Goal: Task Accomplishment & Management: Manage account settings

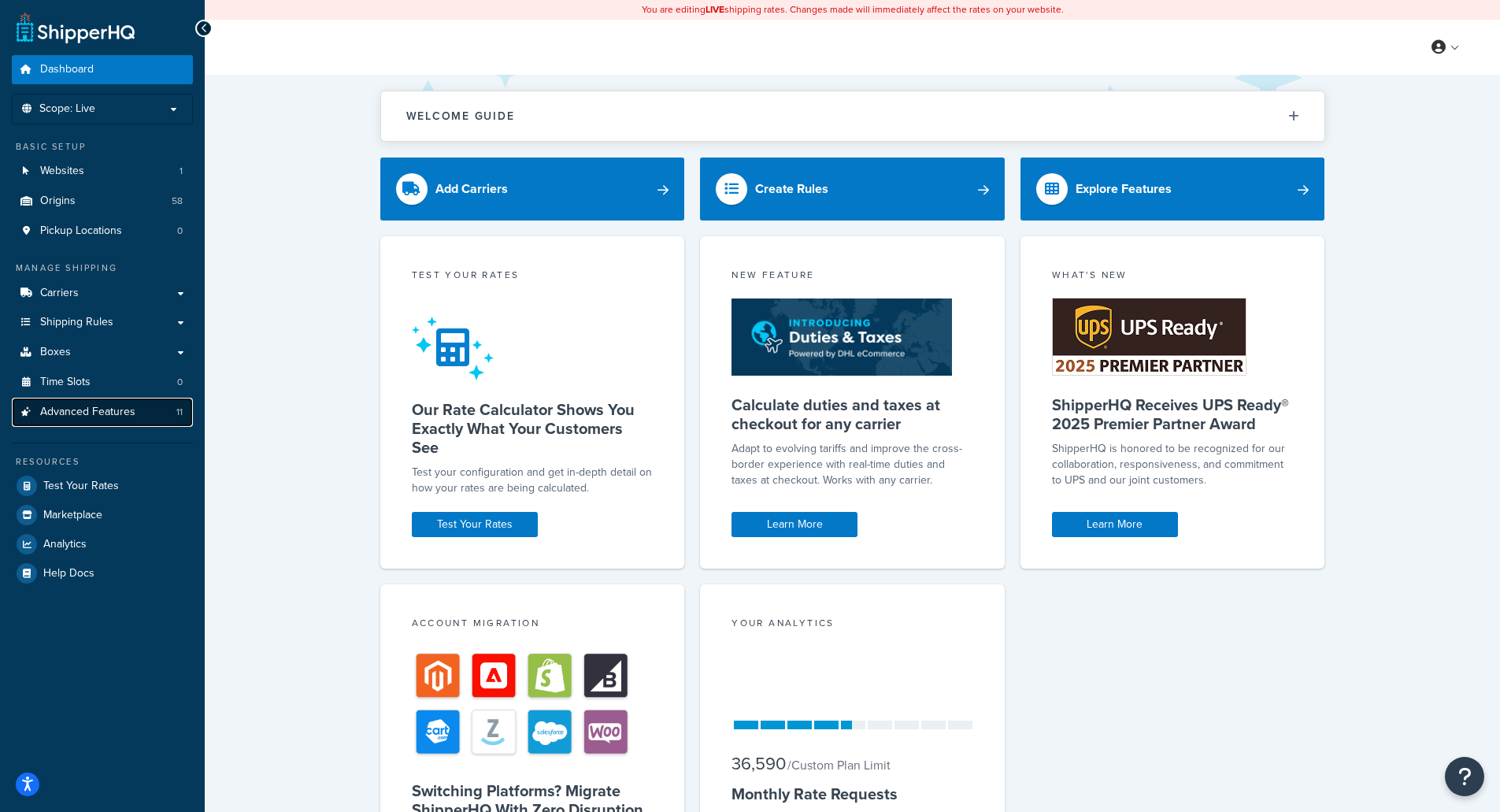
click at [99, 410] on span "Advanced Features" at bounding box center [88, 412] width 96 height 13
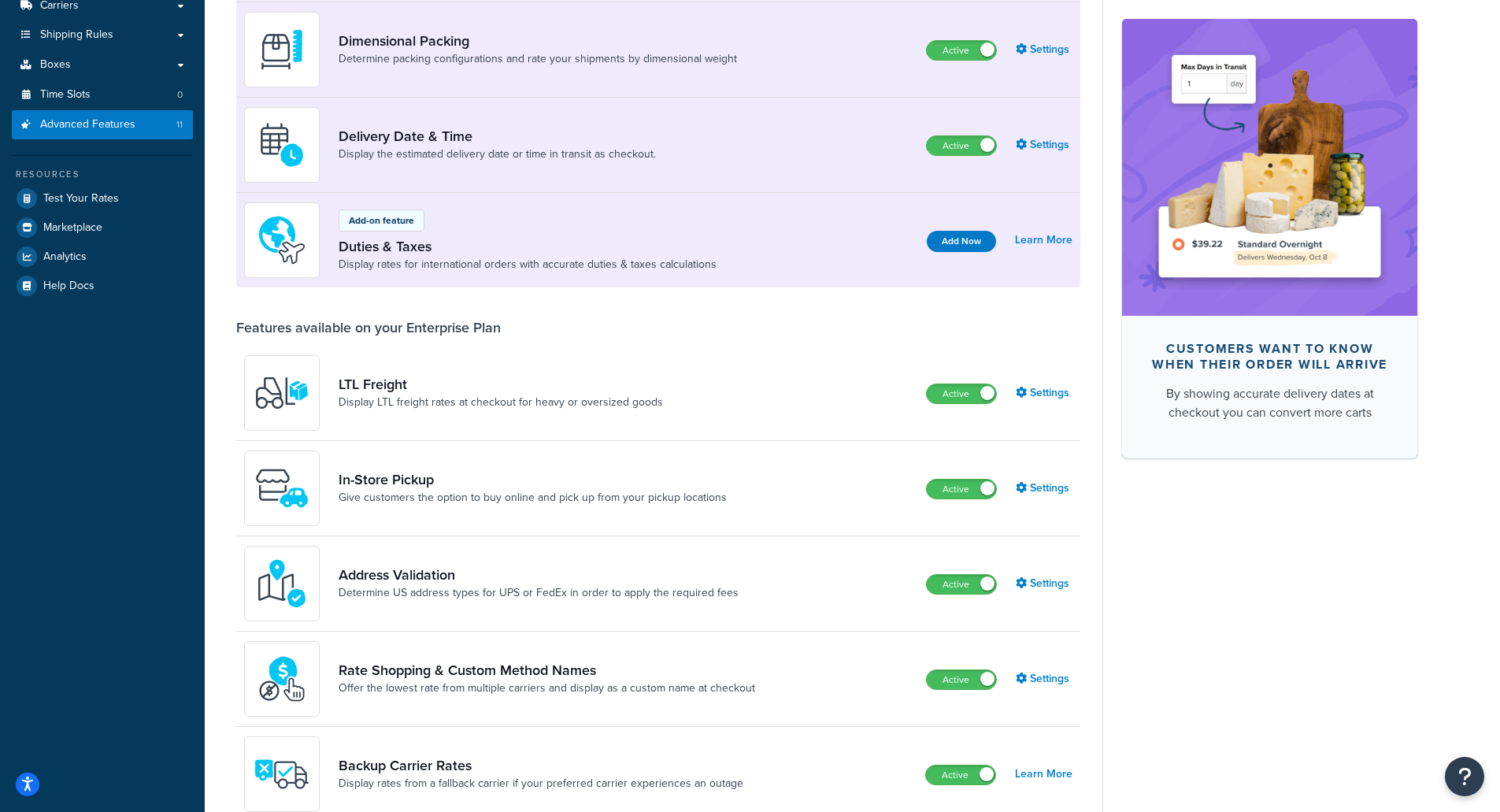
scroll to position [315, 0]
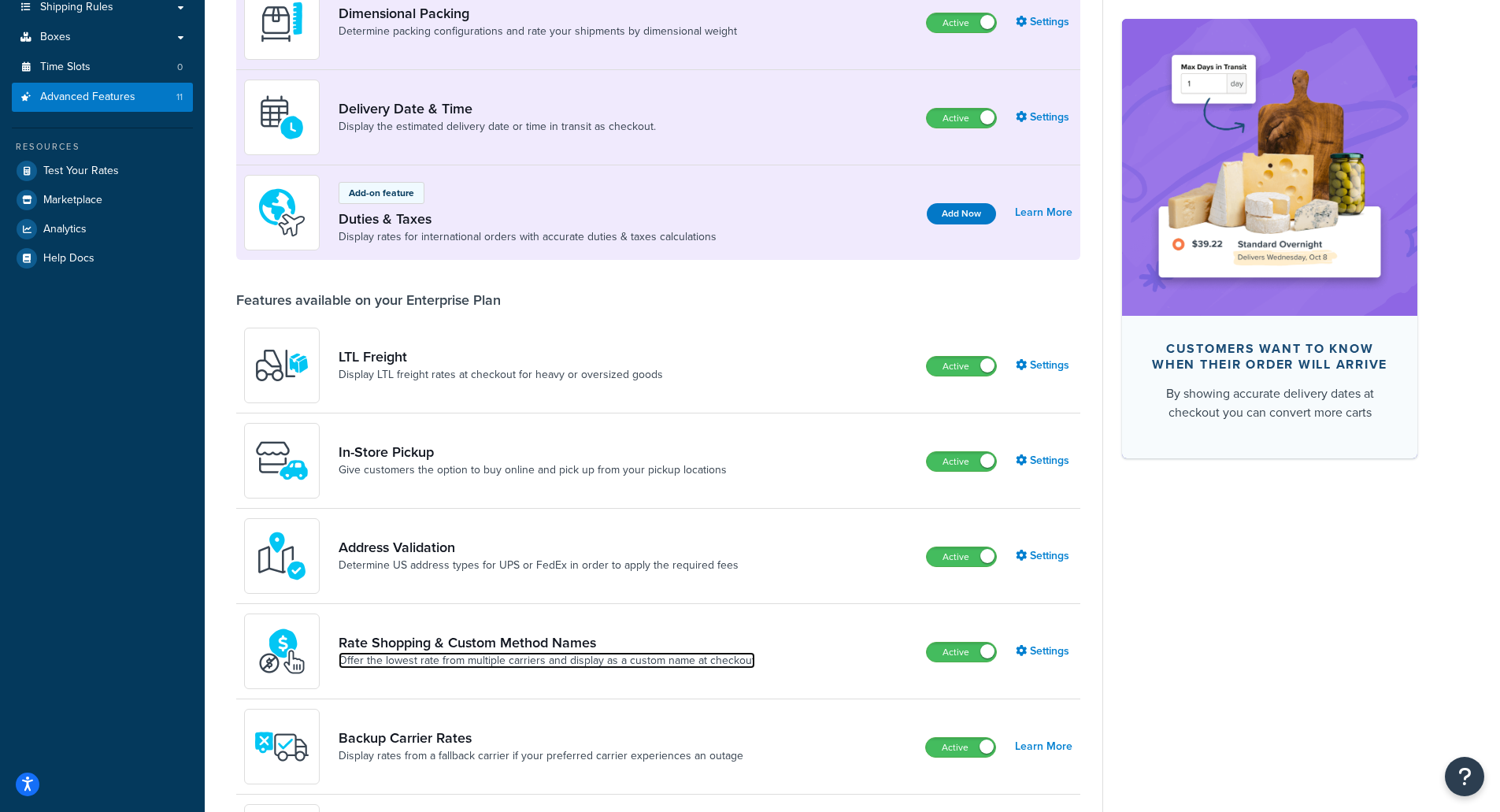
click at [562, 654] on link "Offer the lowest rate from multiple carriers and display as a custom name at ch…" at bounding box center [547, 660] width 416 height 16
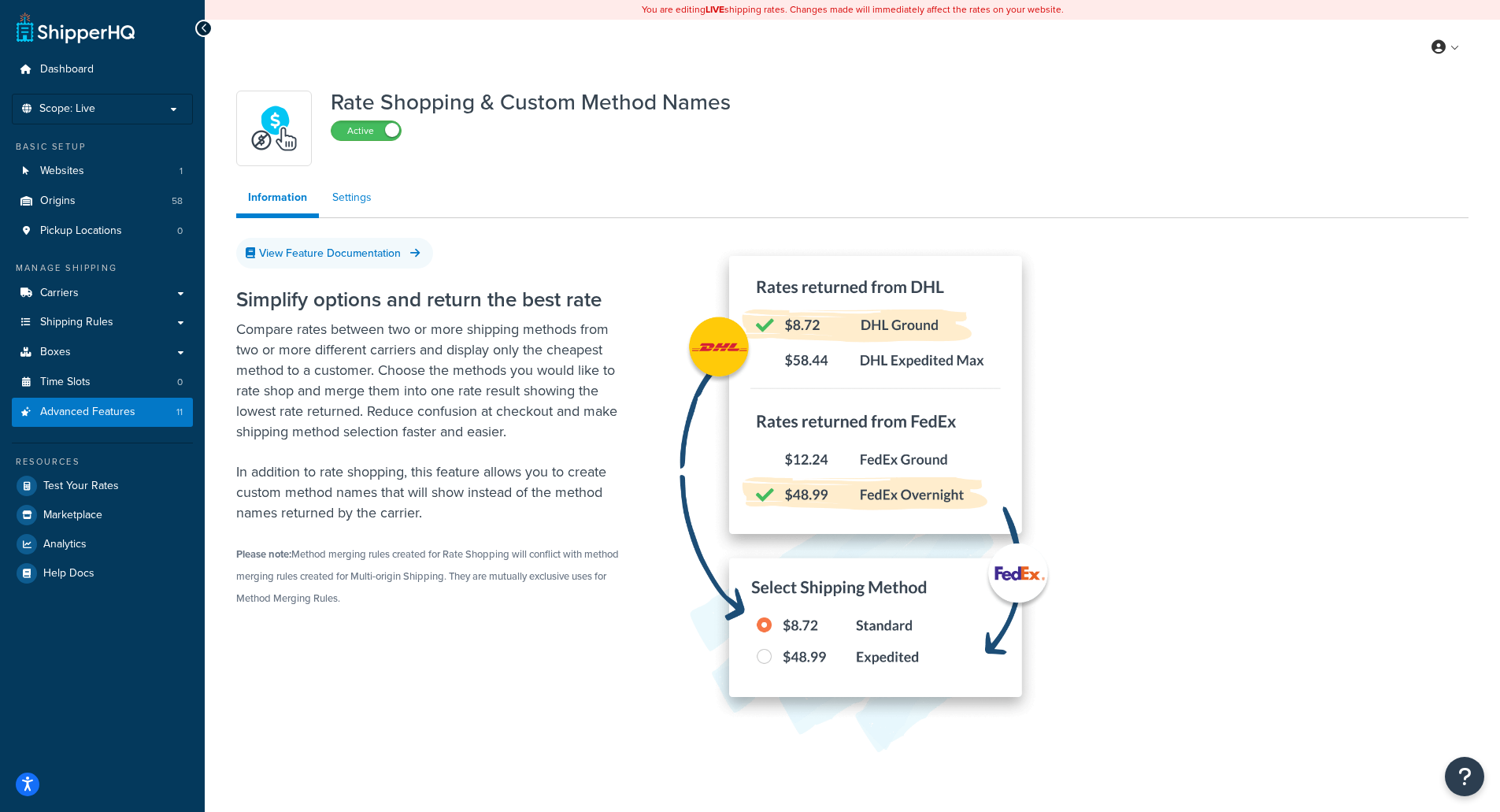
click at [352, 197] on link "Settings" at bounding box center [352, 197] width 63 height 32
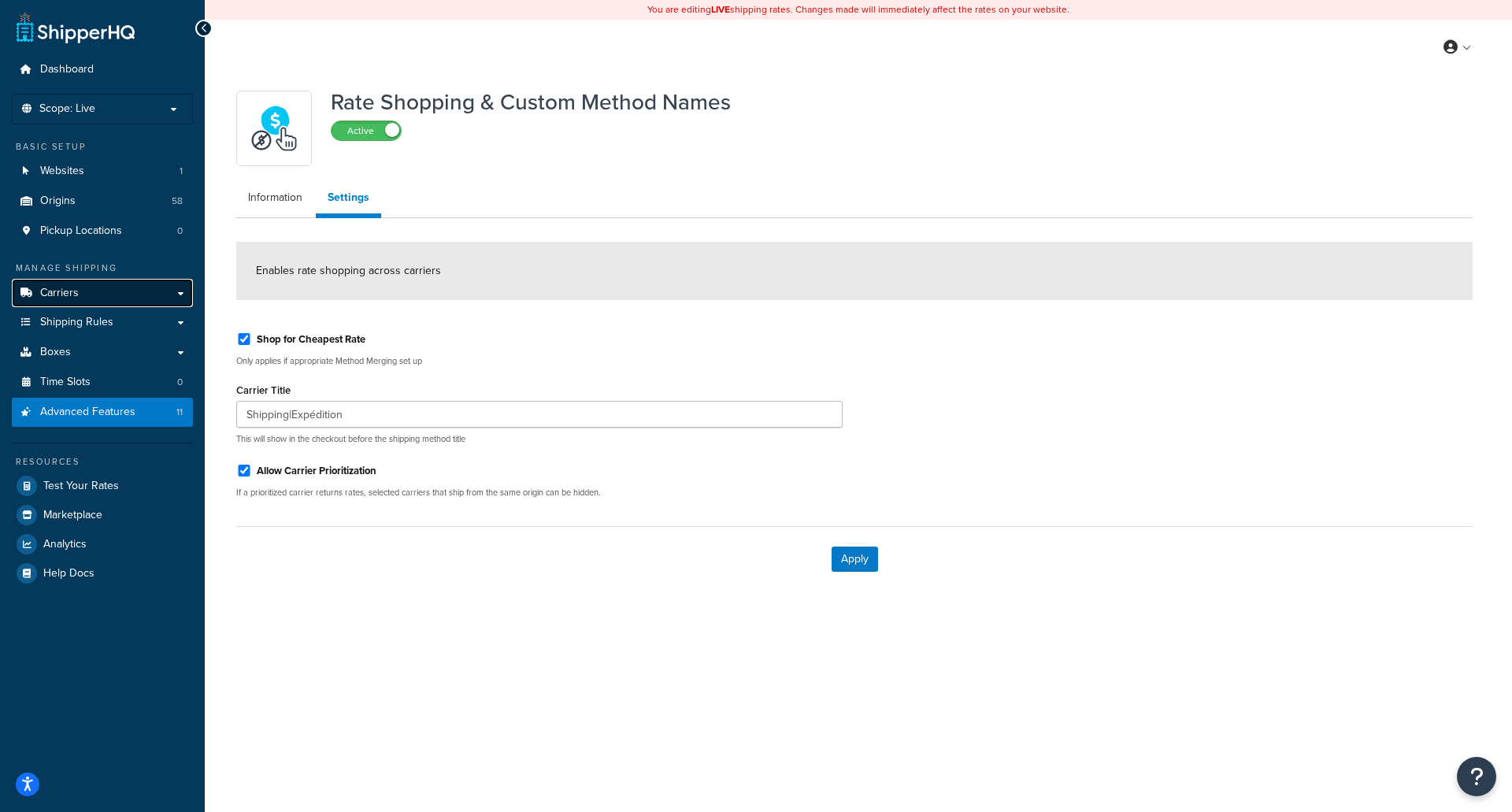
click at [78, 297] on link "Carriers" at bounding box center [102, 293] width 181 height 29
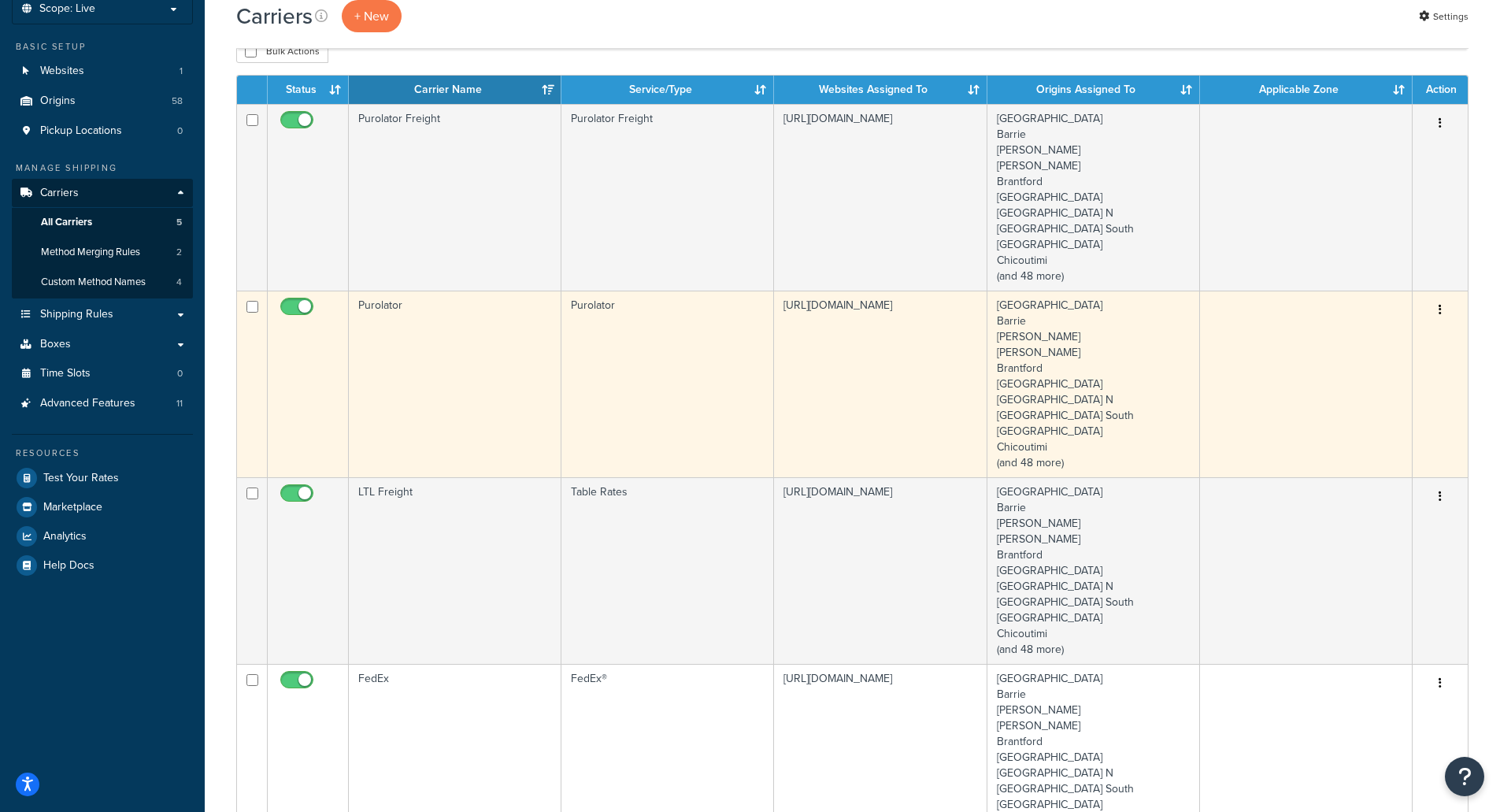
scroll to position [393, 0]
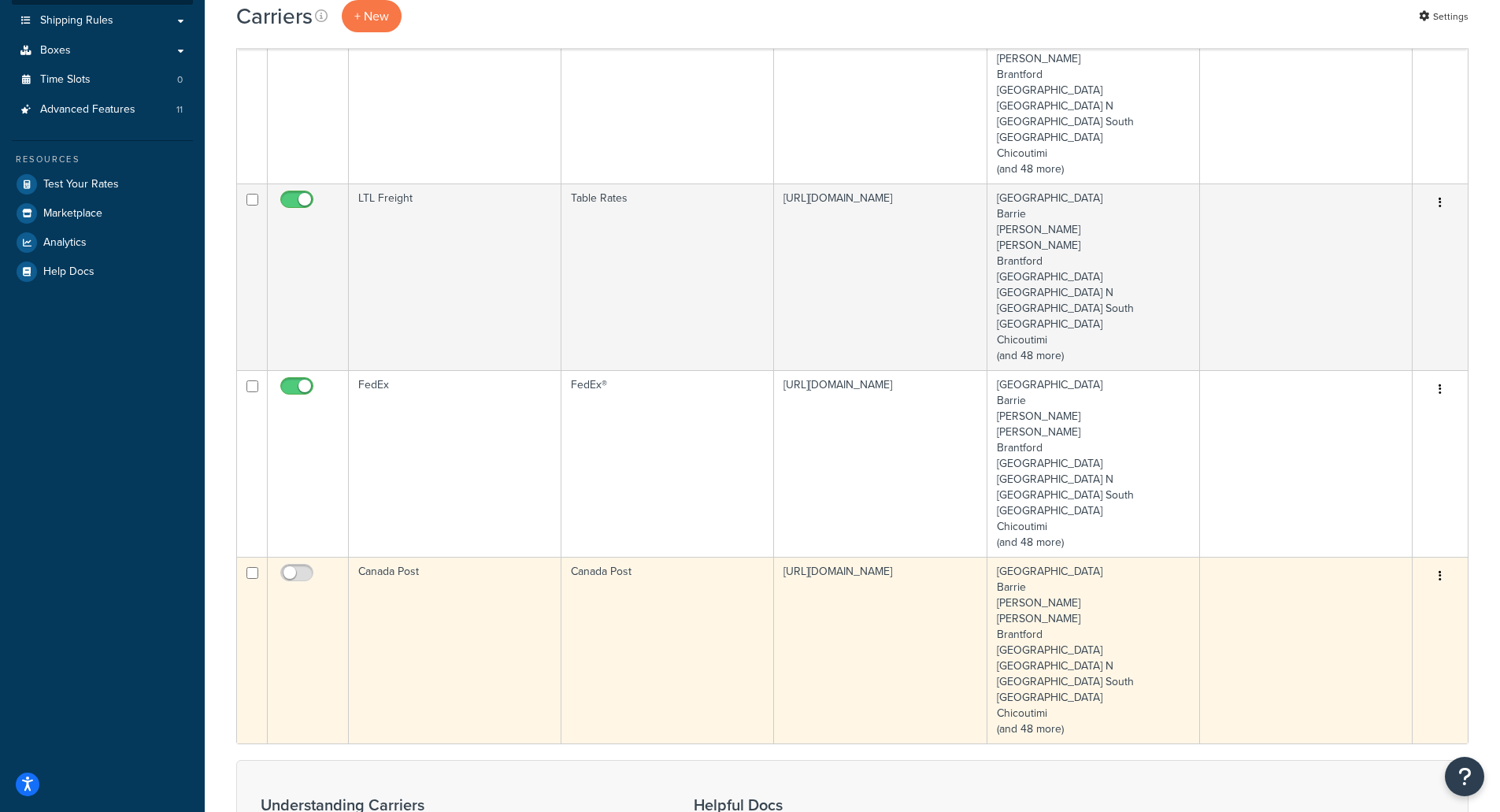
click at [437, 630] on td "Canada Post" at bounding box center [455, 650] width 212 height 186
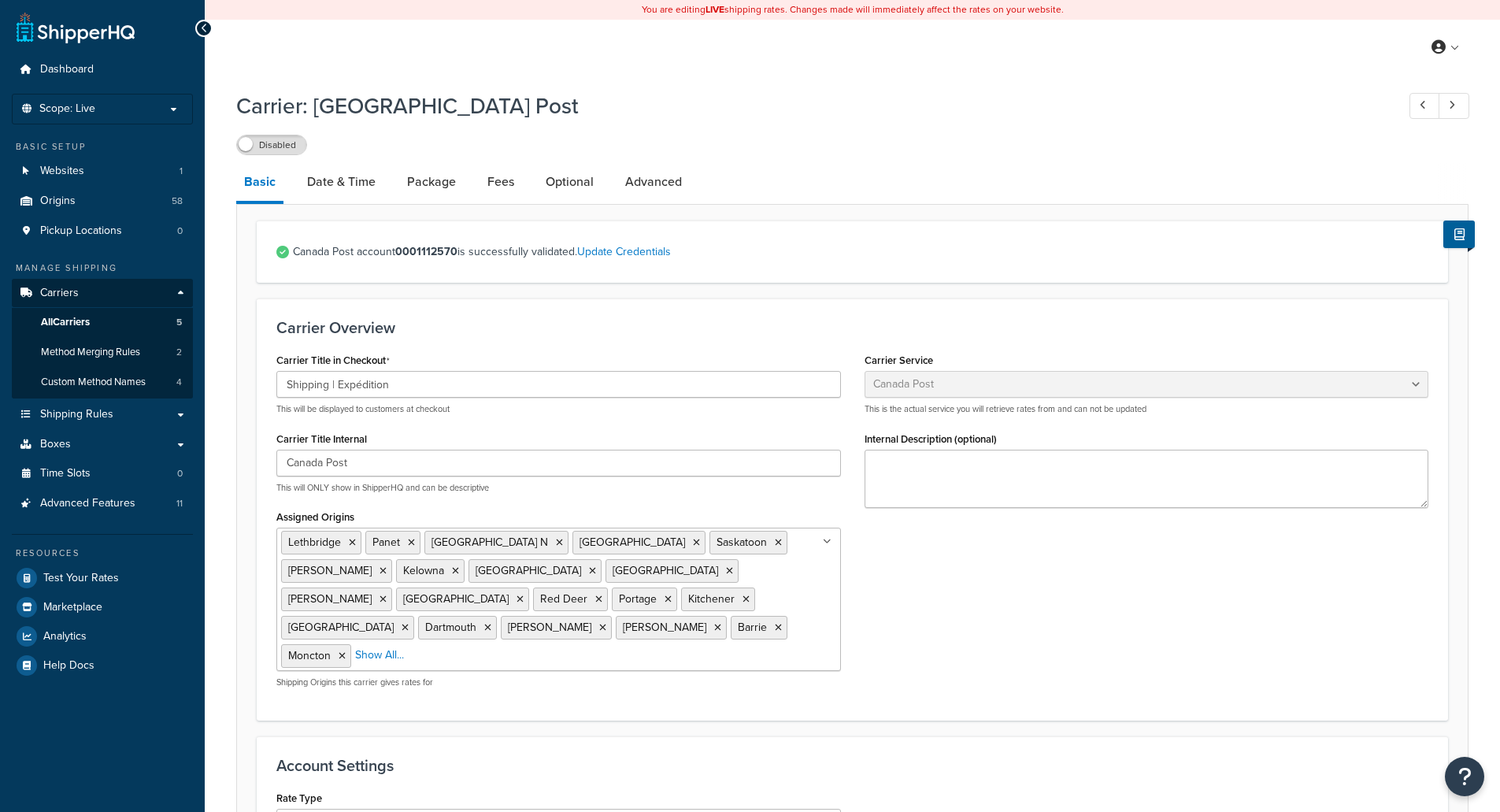
select select "canadaPost"
select select "NEGOTIATED"
click at [574, 177] on link "Optional" at bounding box center [570, 182] width 64 height 38
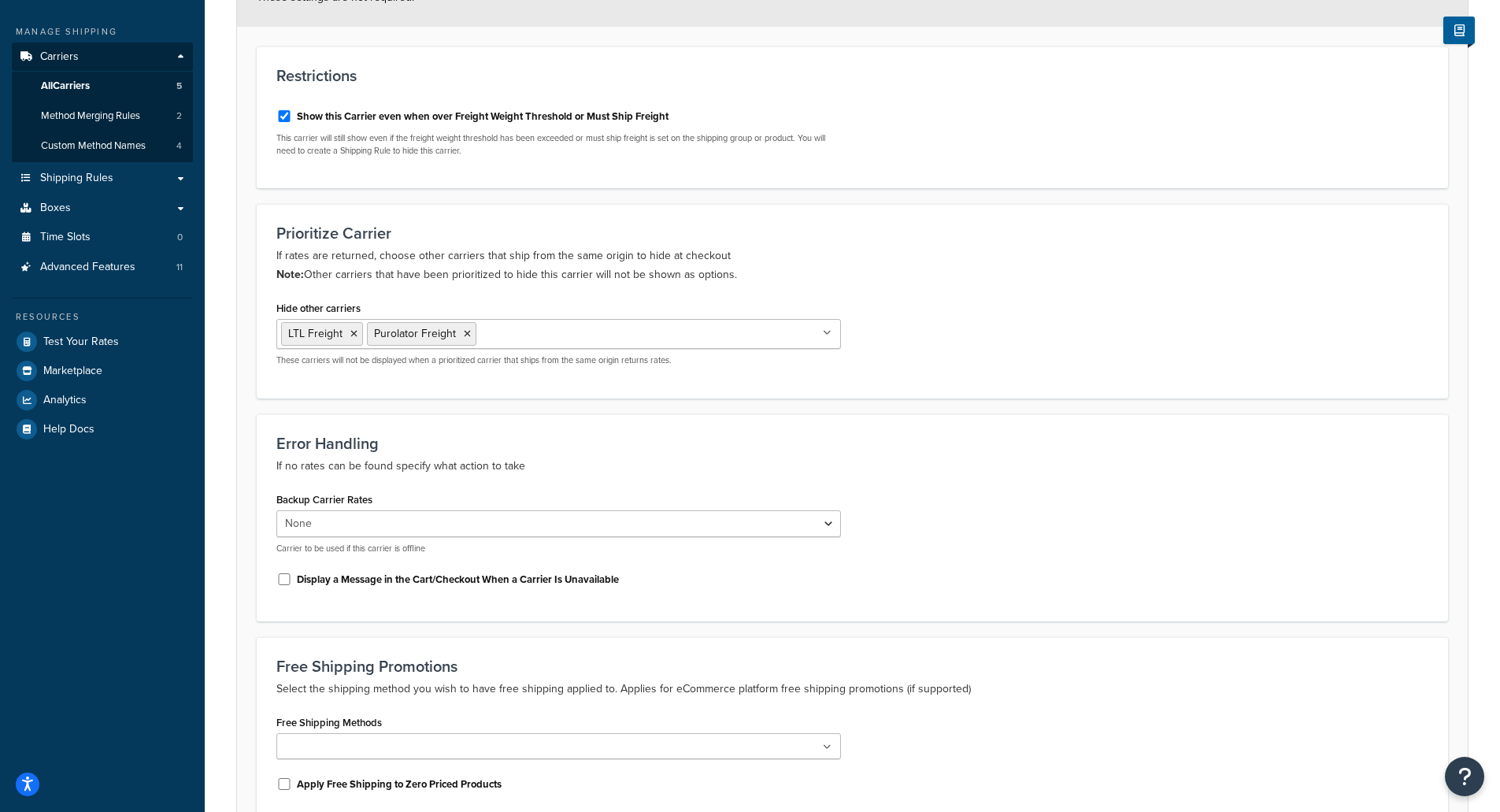
scroll to position [315, 0]
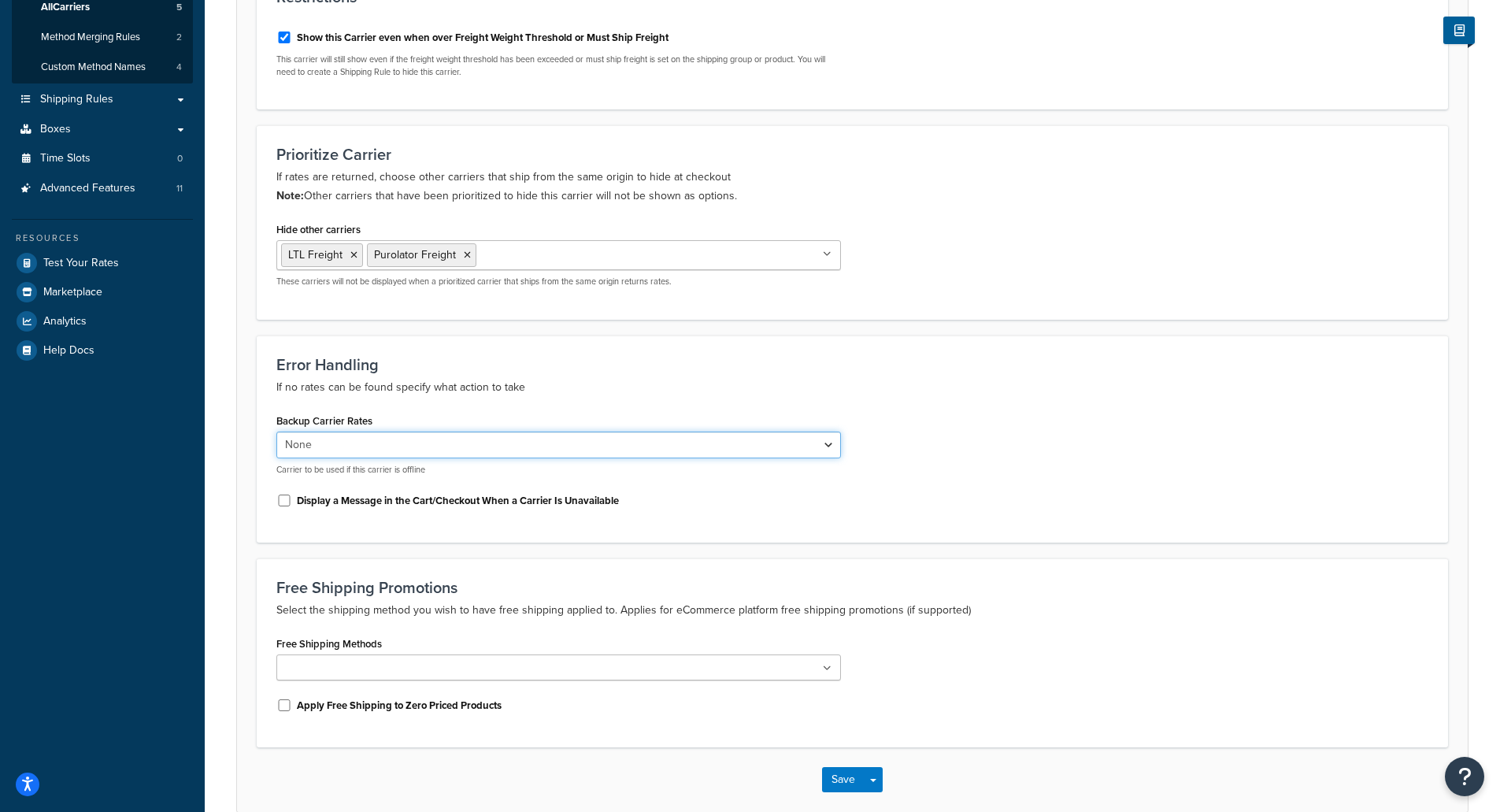
click at [821, 440] on select "None FedEx LTL Freight Purolator Freight Purolator" at bounding box center [558, 445] width 565 height 27
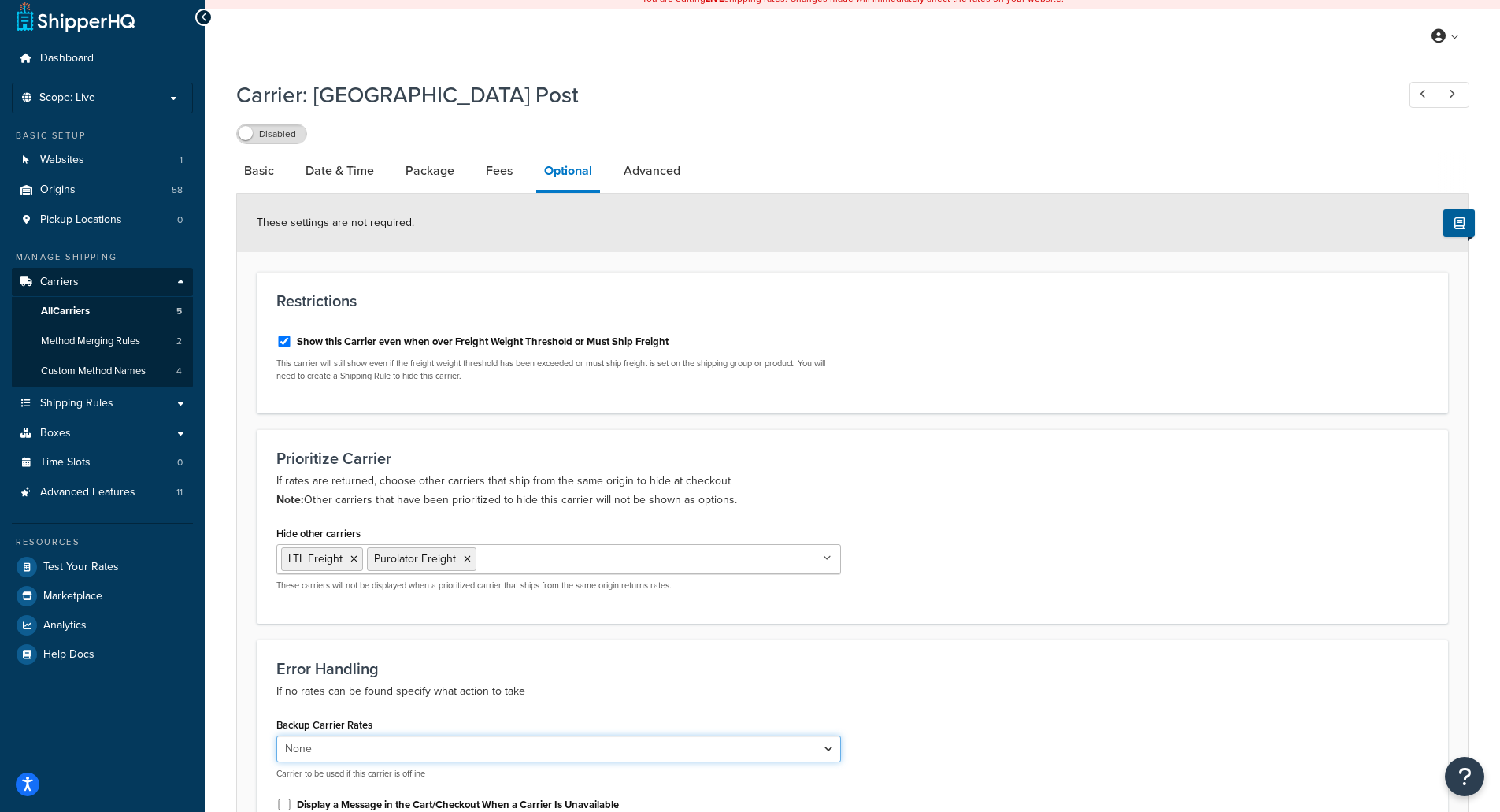
scroll to position [0, 0]
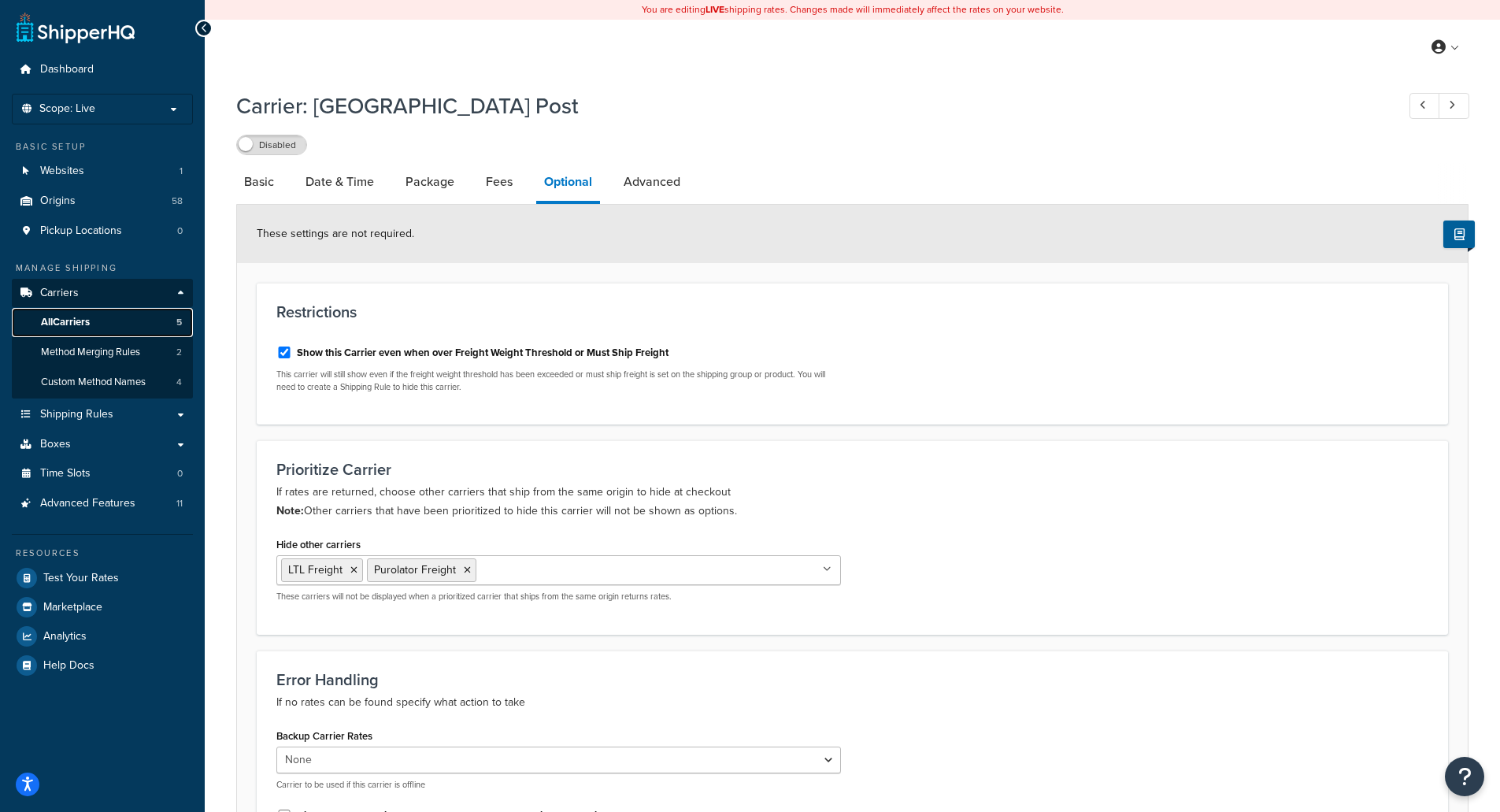
click at [68, 316] on span "All Carriers" at bounding box center [66, 322] width 49 height 13
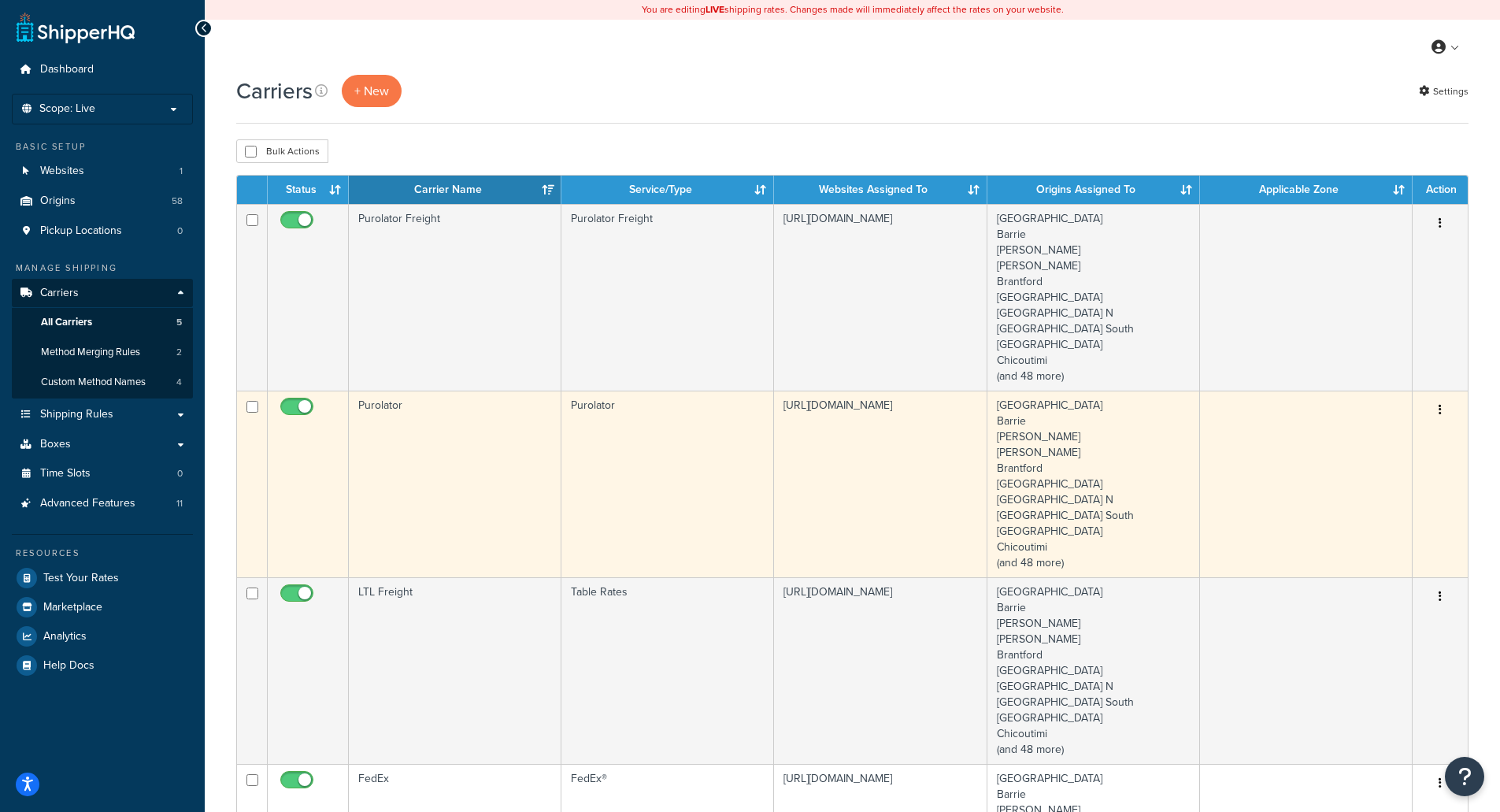
click at [451, 483] on td "Purolator" at bounding box center [455, 483] width 212 height 186
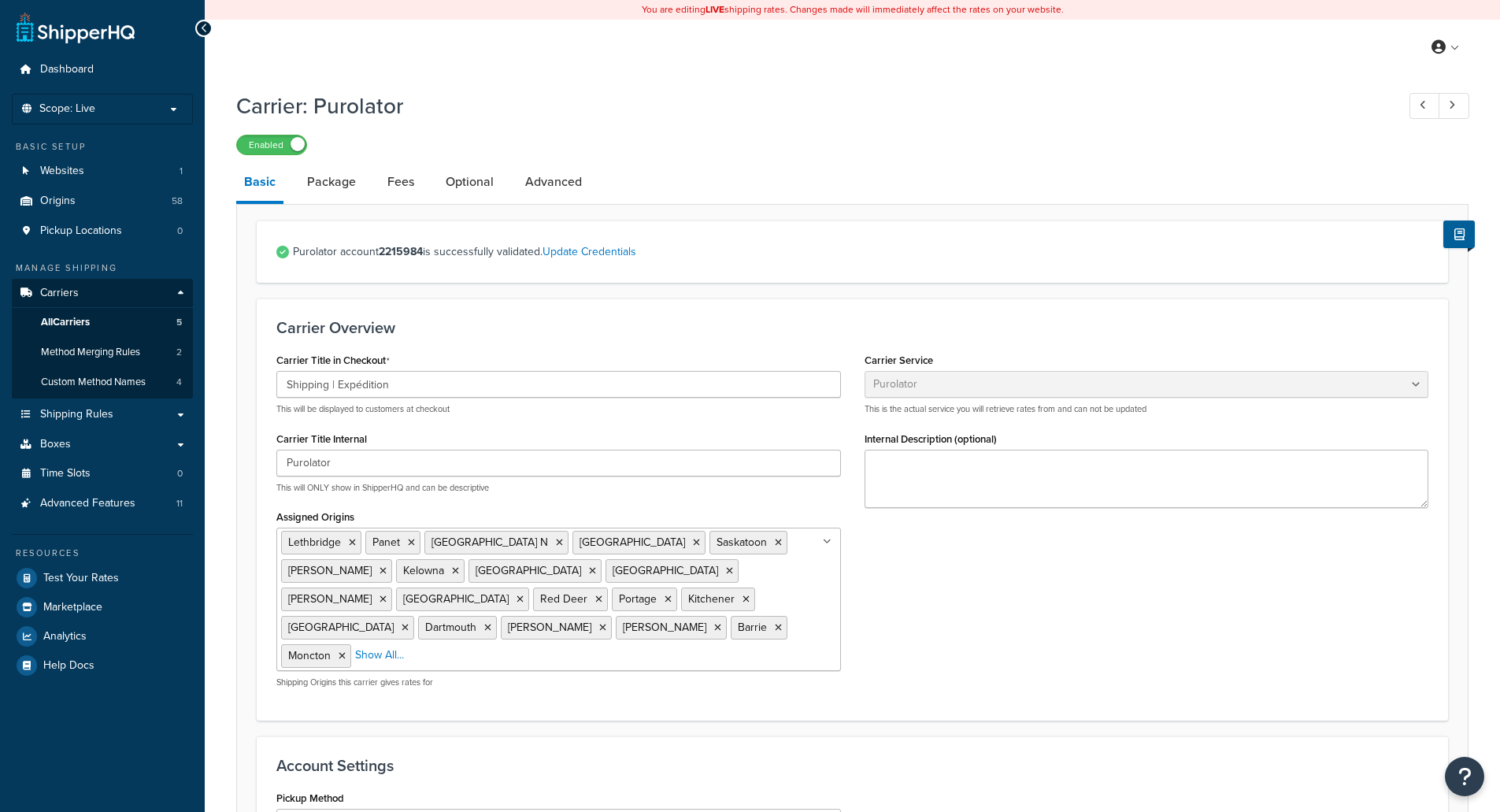
select select "purolator"
select select "PRE_SCHEDULED"
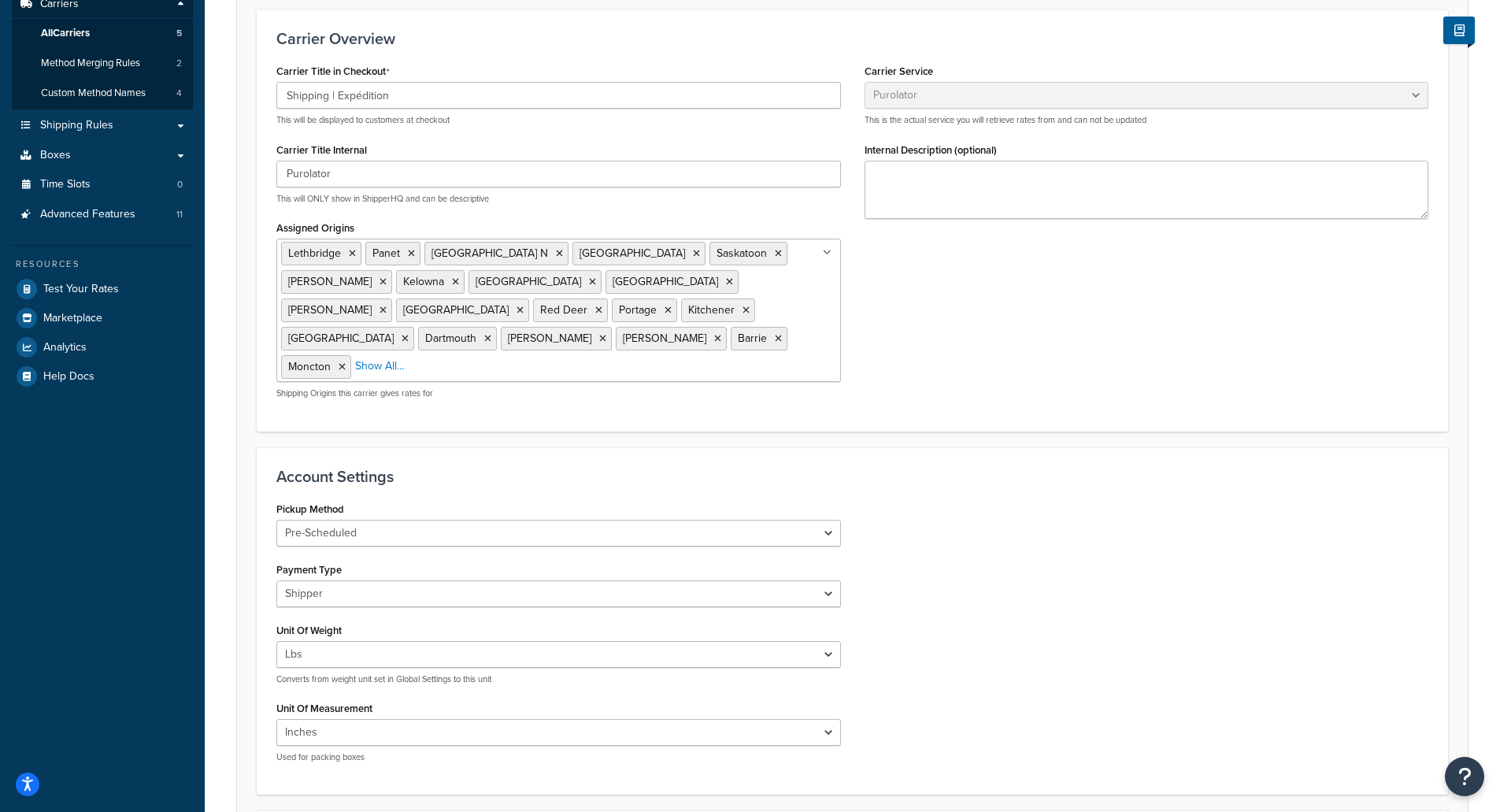
scroll to position [157, 0]
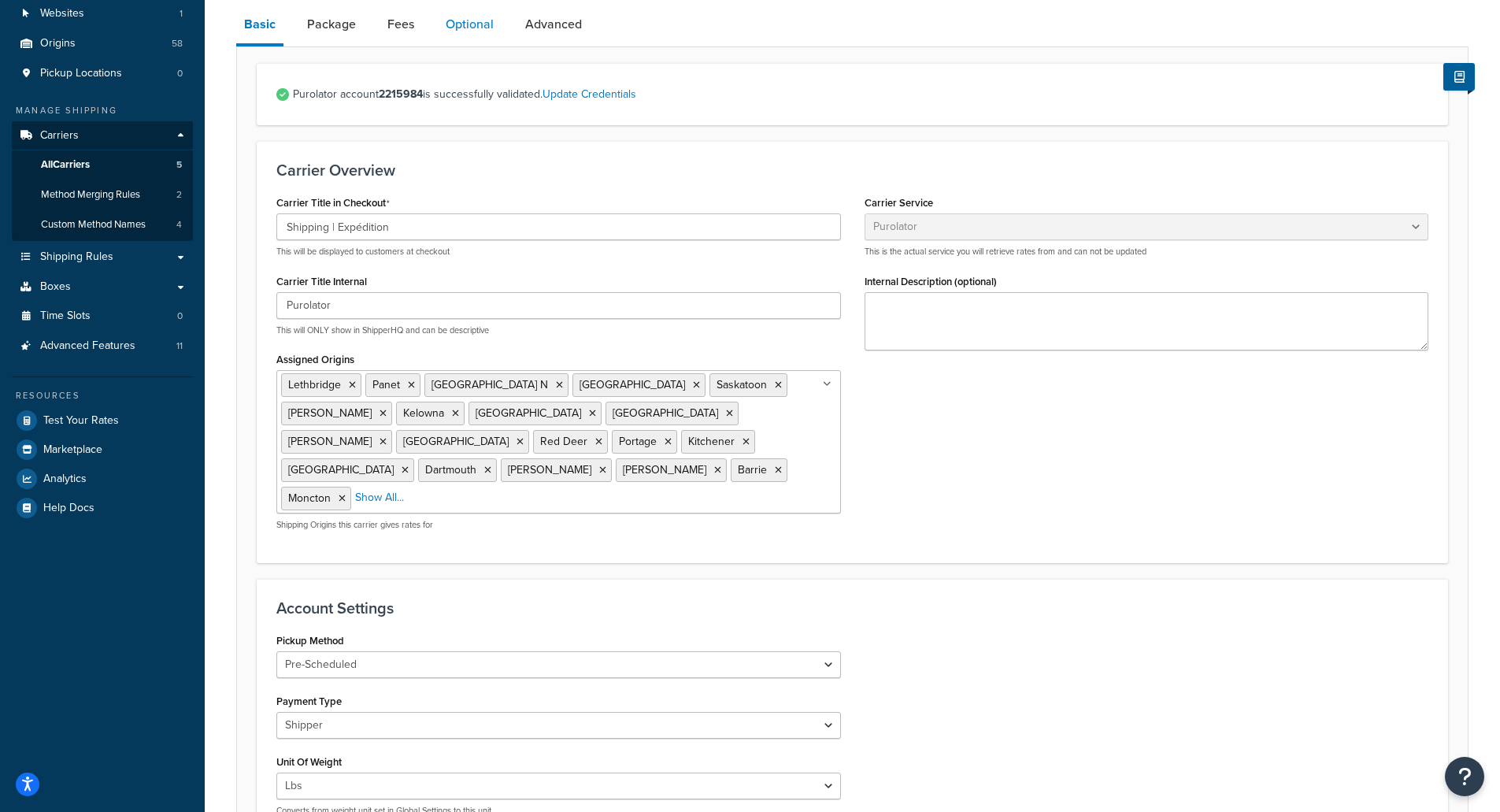
click at [458, 21] on link "Optional" at bounding box center [469, 24] width 64 height 38
select select "residential"
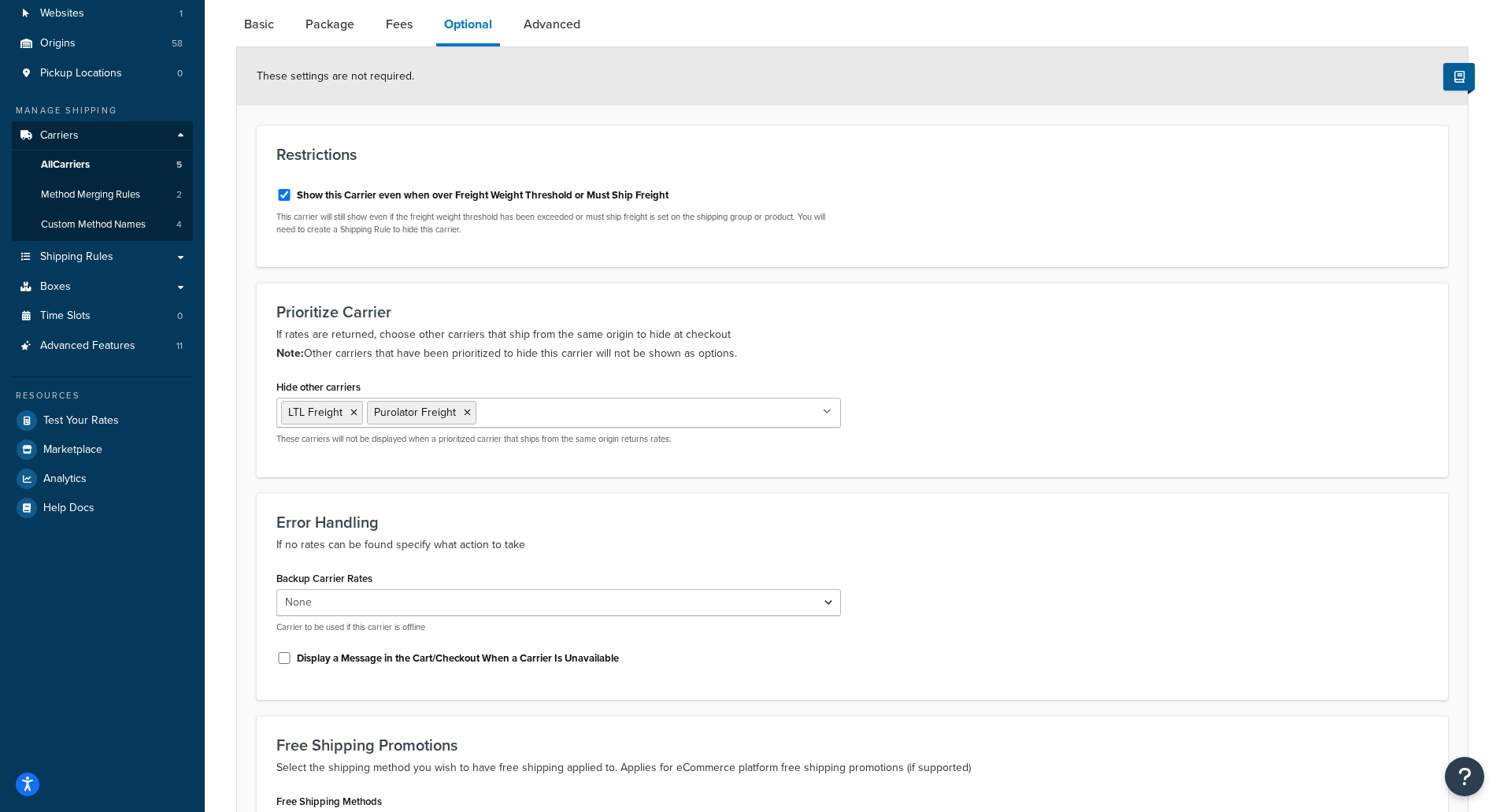
scroll to position [236, 0]
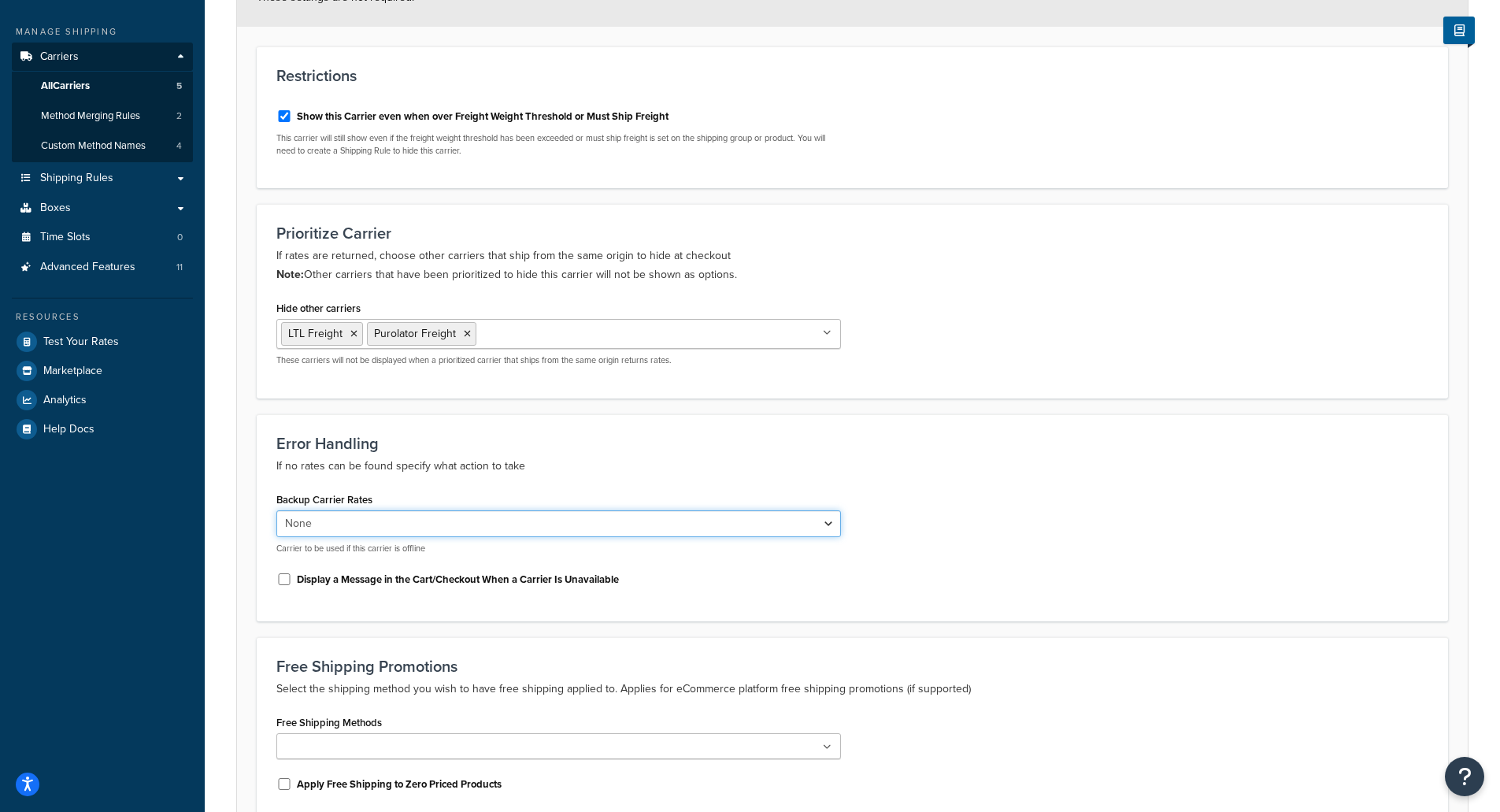
click at [831, 525] on select "None FedEx LTL Freight Purolator Freight Canada Post" at bounding box center [558, 524] width 565 height 27
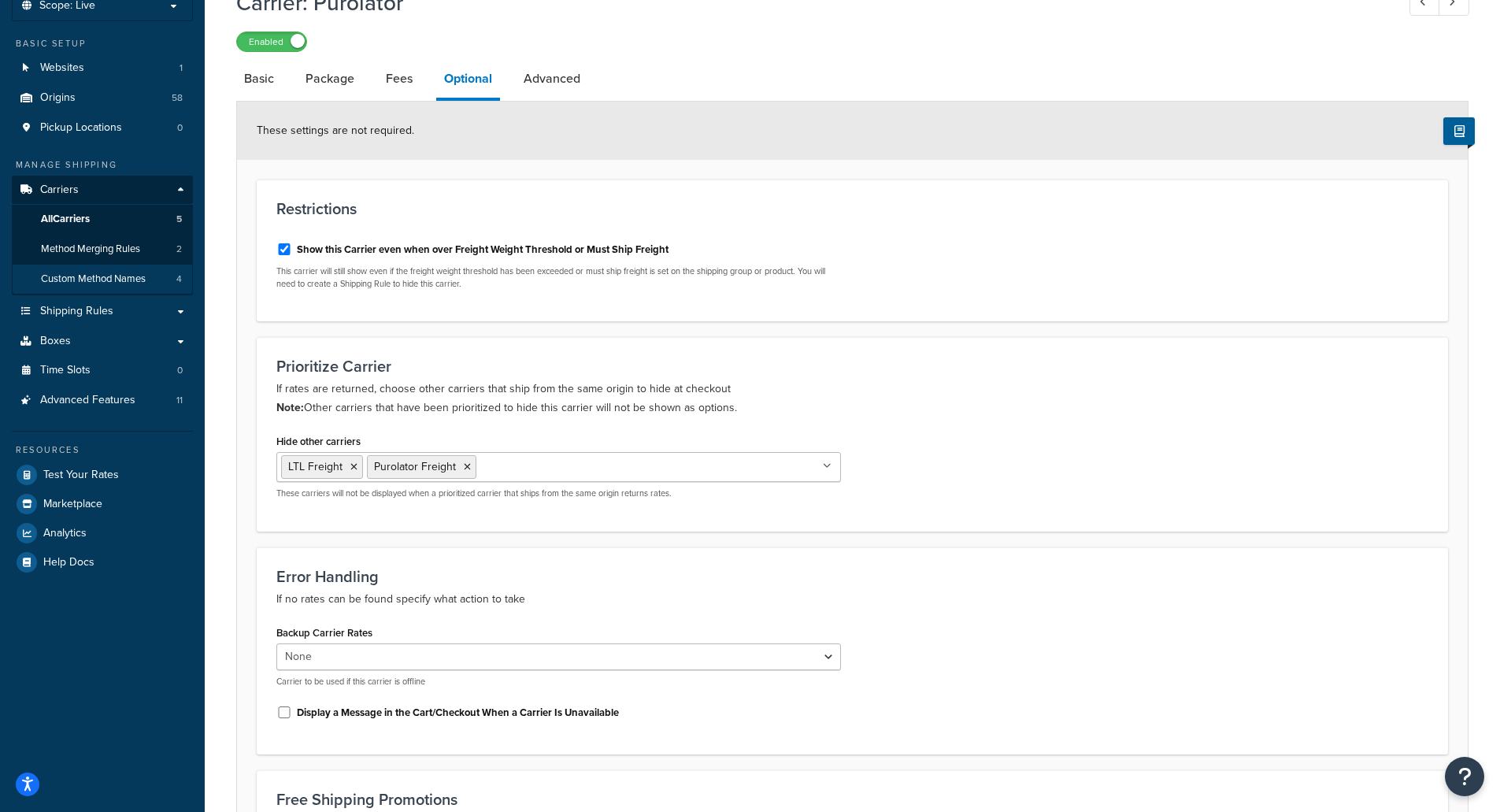
scroll to position [13, 0]
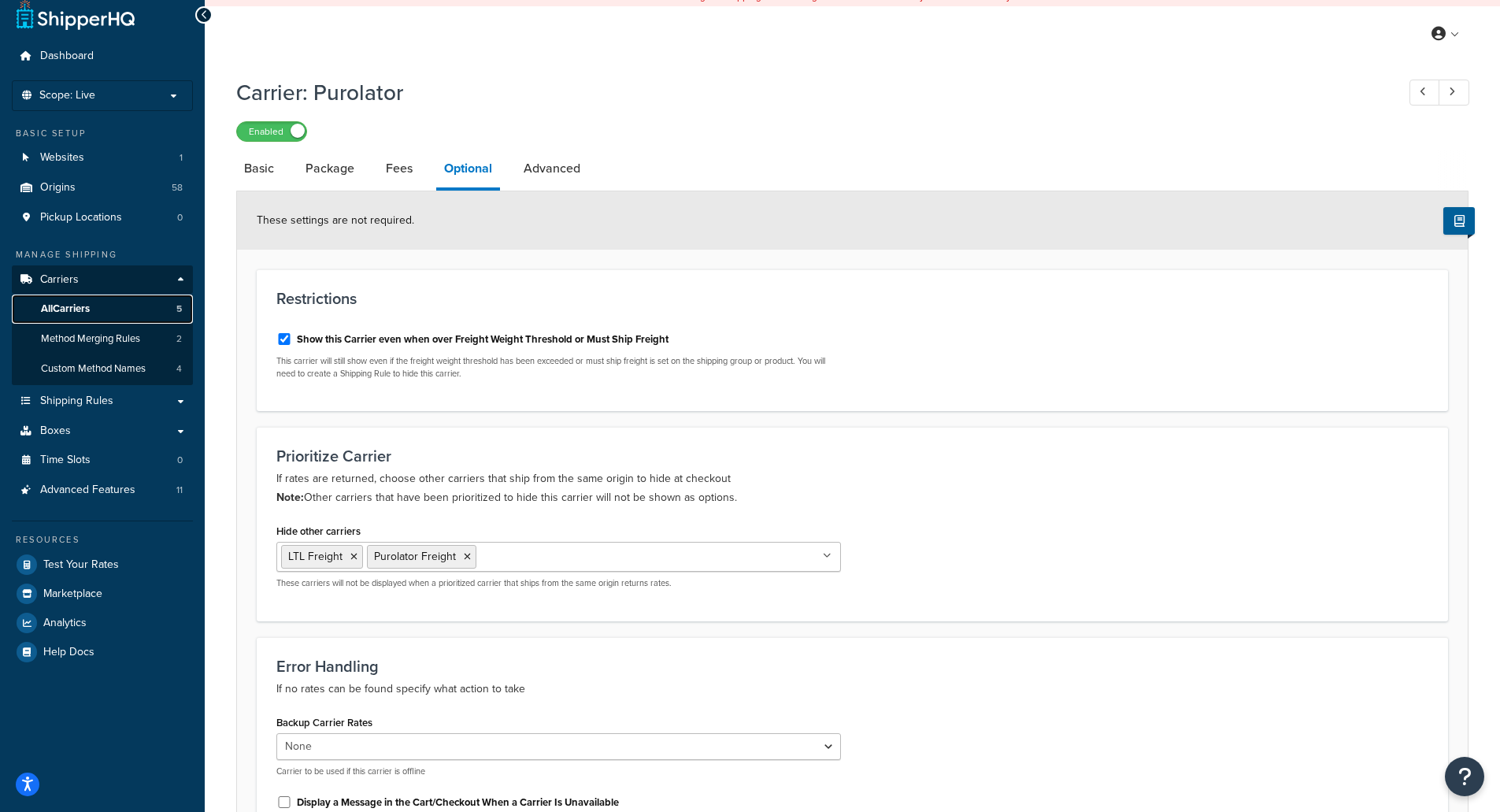
click at [74, 310] on span "All Carriers" at bounding box center [66, 309] width 49 height 13
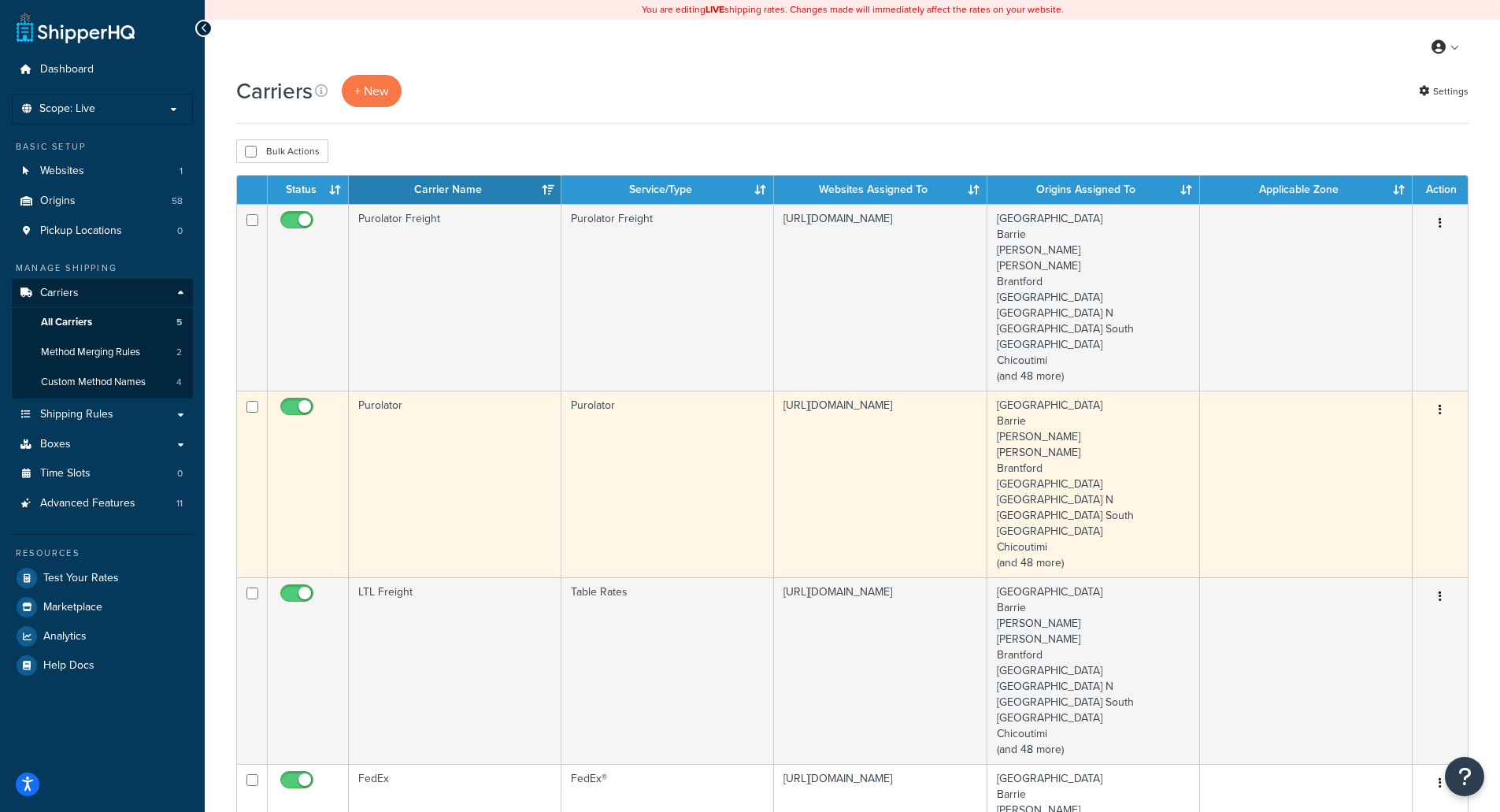
click at [447, 483] on td "Purolator" at bounding box center [455, 483] width 212 height 186
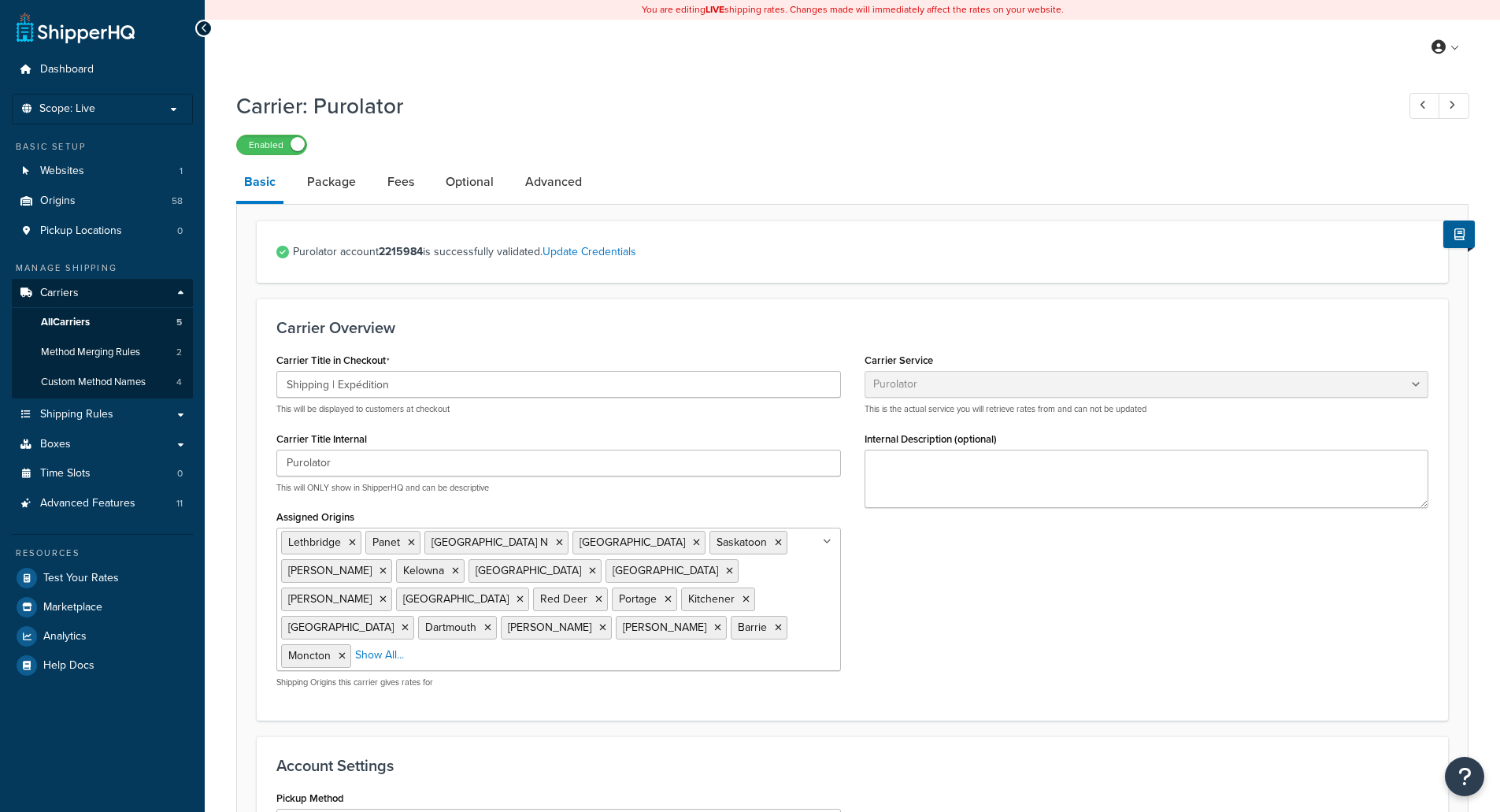
select select "purolator"
select select "PRE_SCHEDULED"
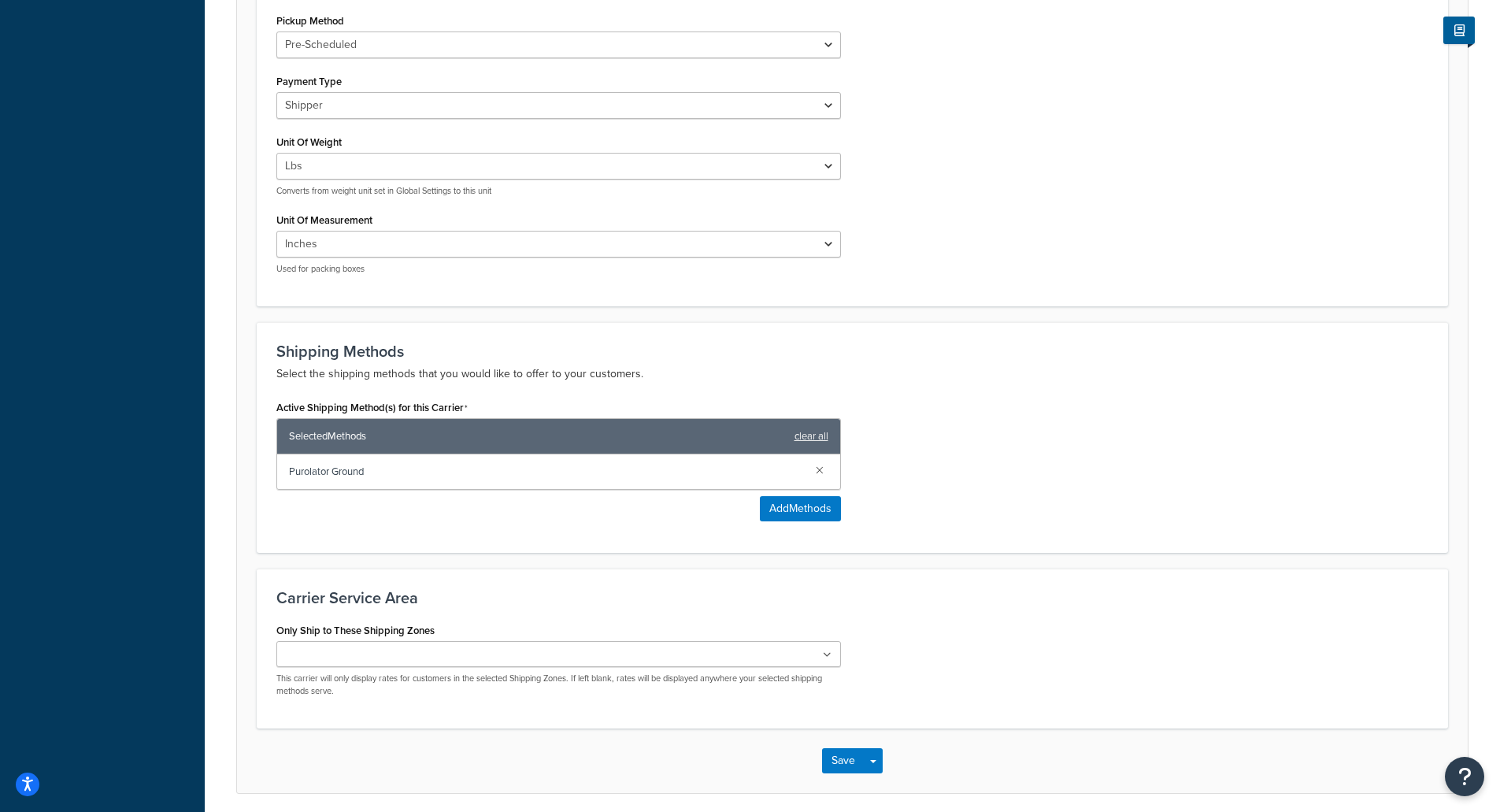
scroll to position [810, 0]
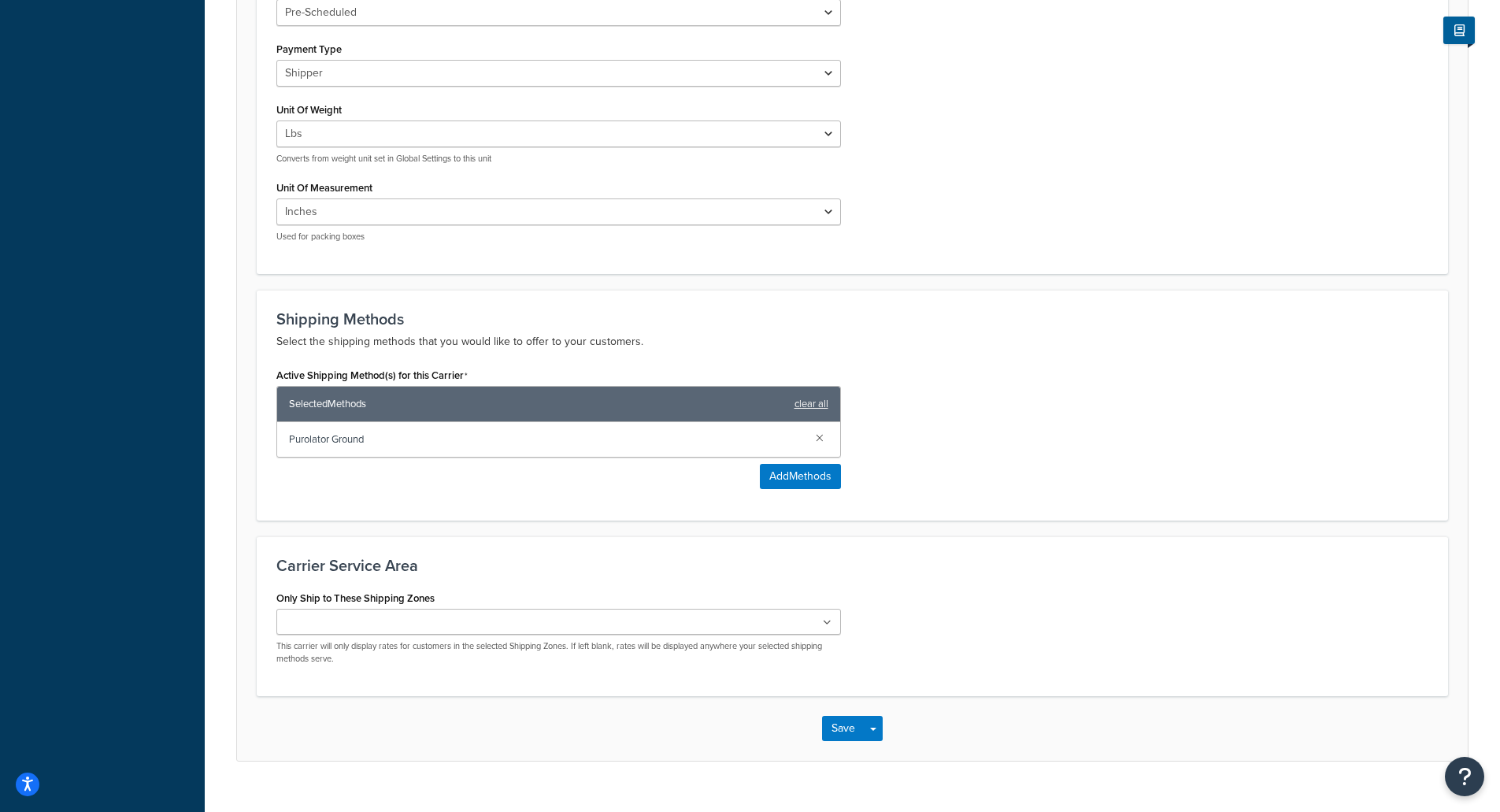
click at [828, 618] on icon at bounding box center [826, 622] width 9 height 9
click at [915, 586] on div "Only Ship to These Shipping Zones [GEOGRAPHIC_DATA] PO box [GEOGRAPHIC_DATA] PO…" at bounding box center [852, 631] width 1175 height 90
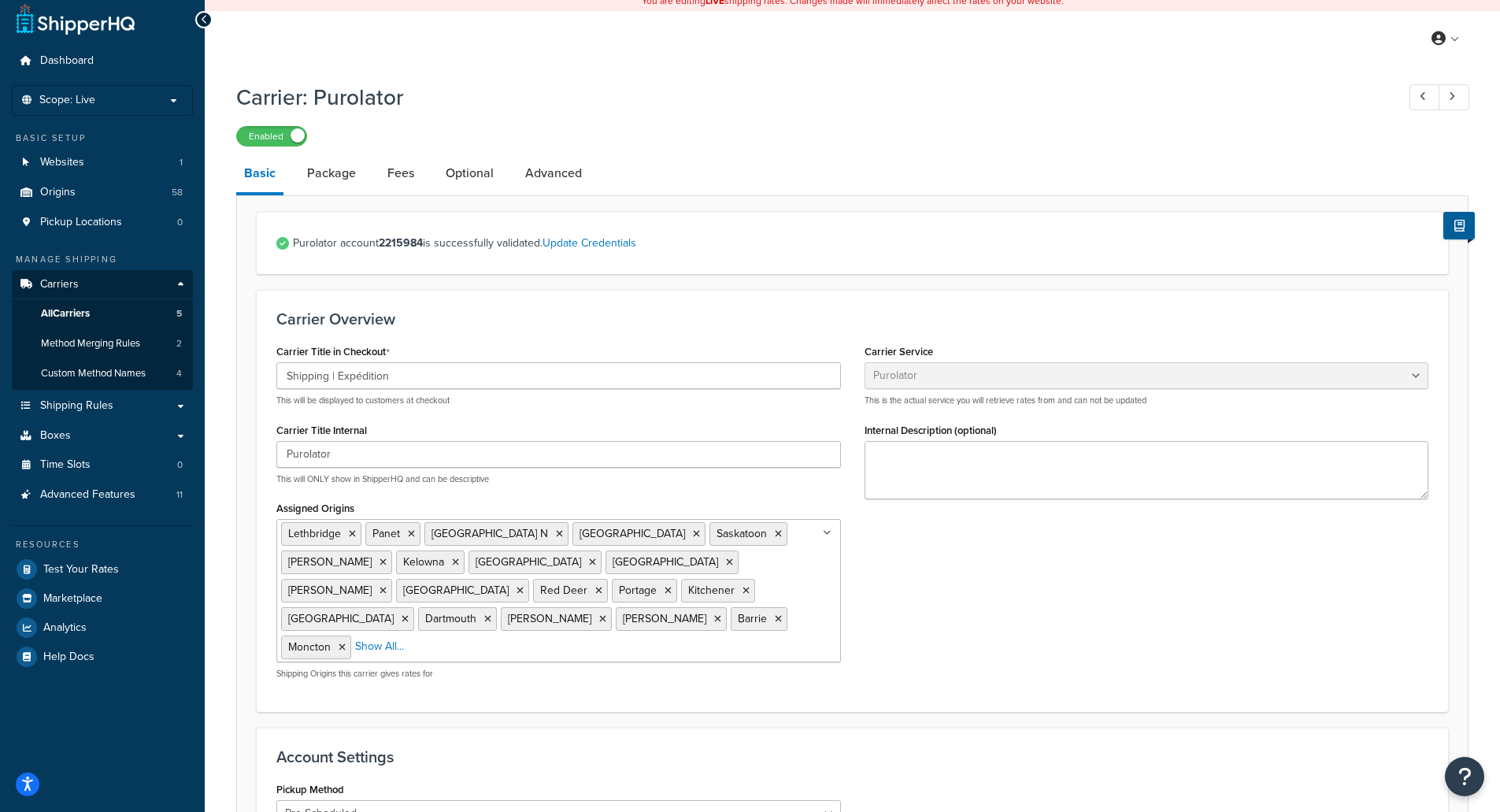
scroll to position [0, 0]
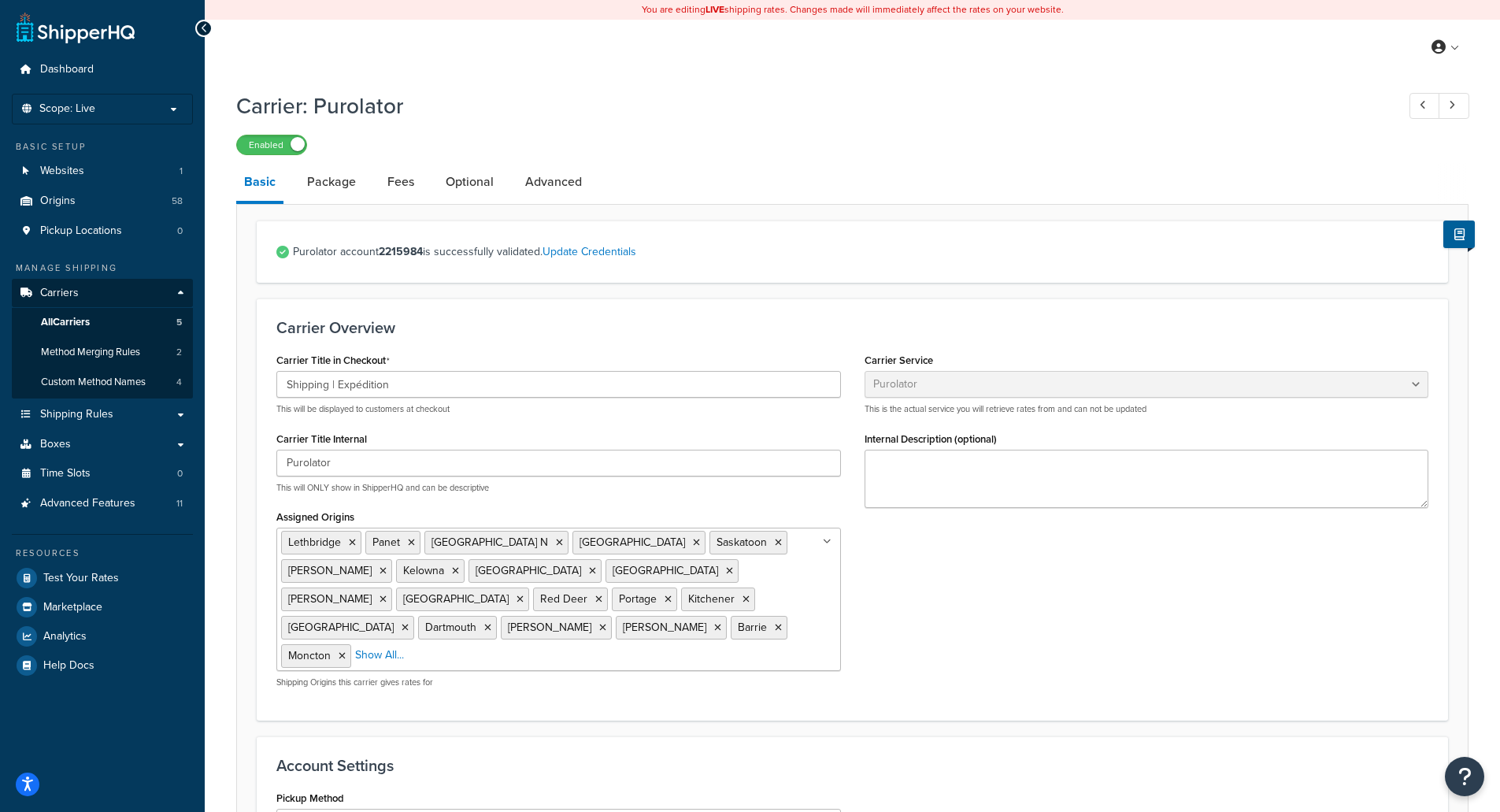
click at [202, 24] on icon at bounding box center [204, 28] width 7 height 11
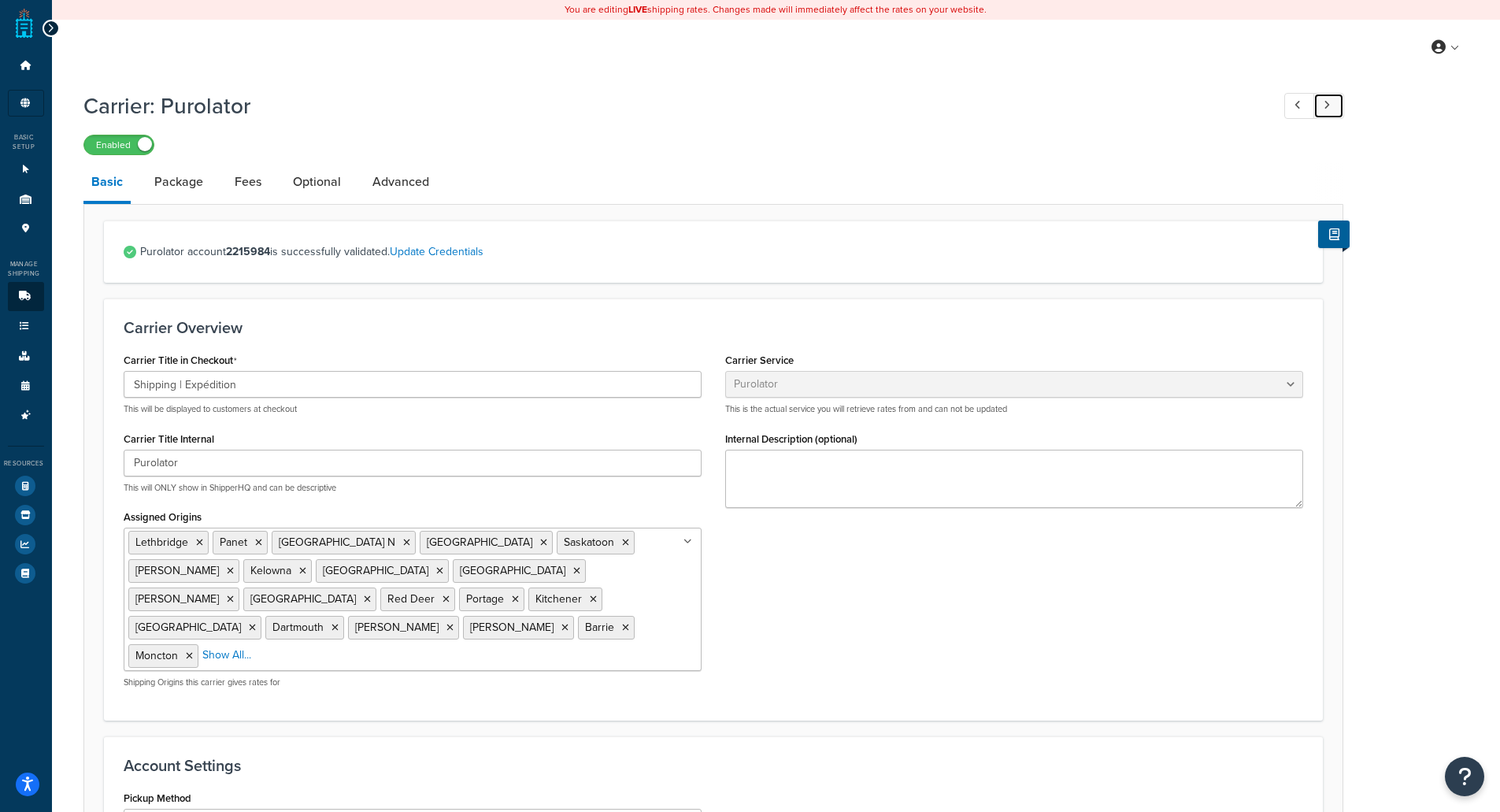
click at [1331, 104] on link at bounding box center [1328, 106] width 31 height 26
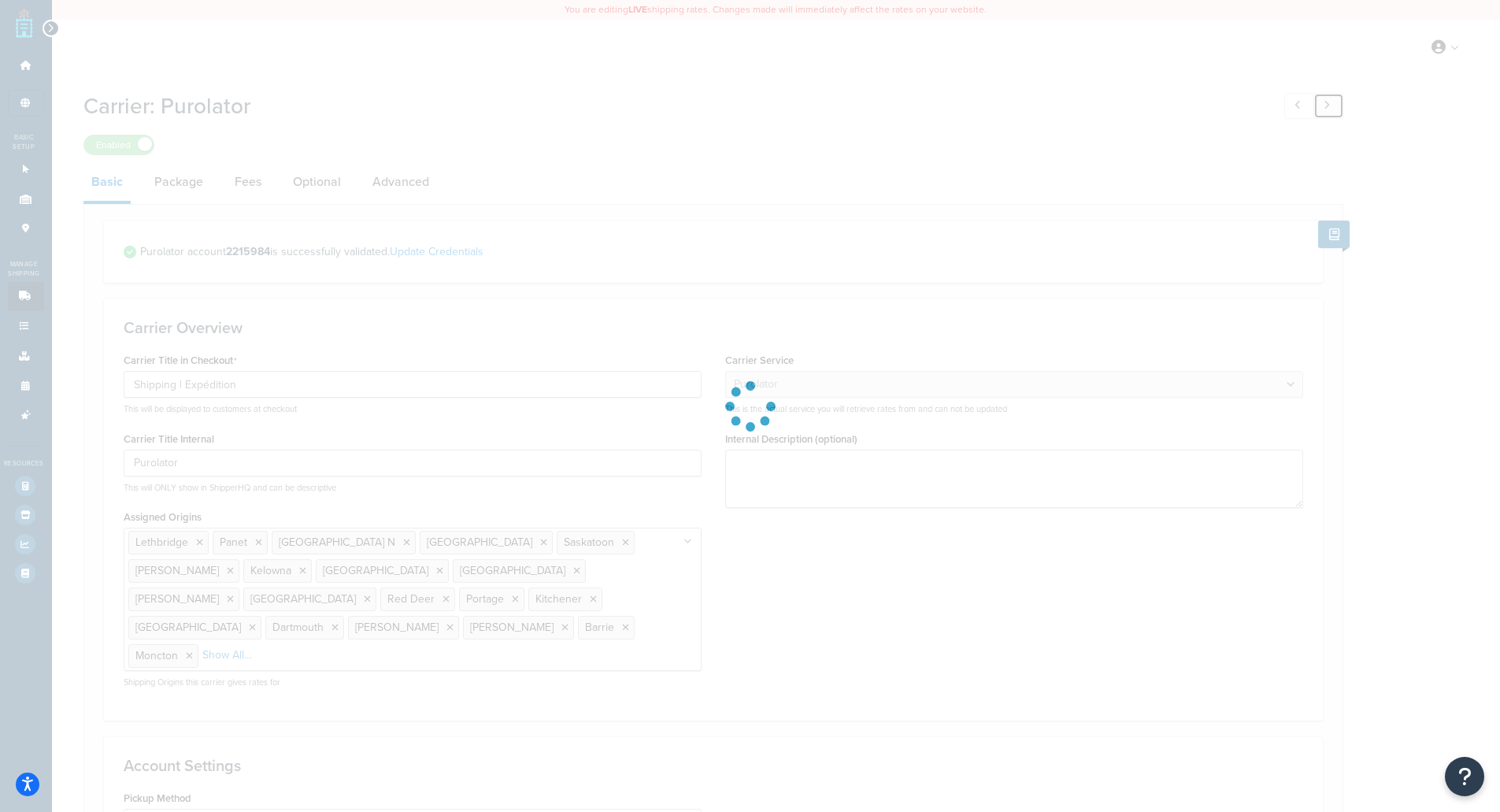
type input "Canada Post"
select select "canadaPost"
select select "NEGOTIATED"
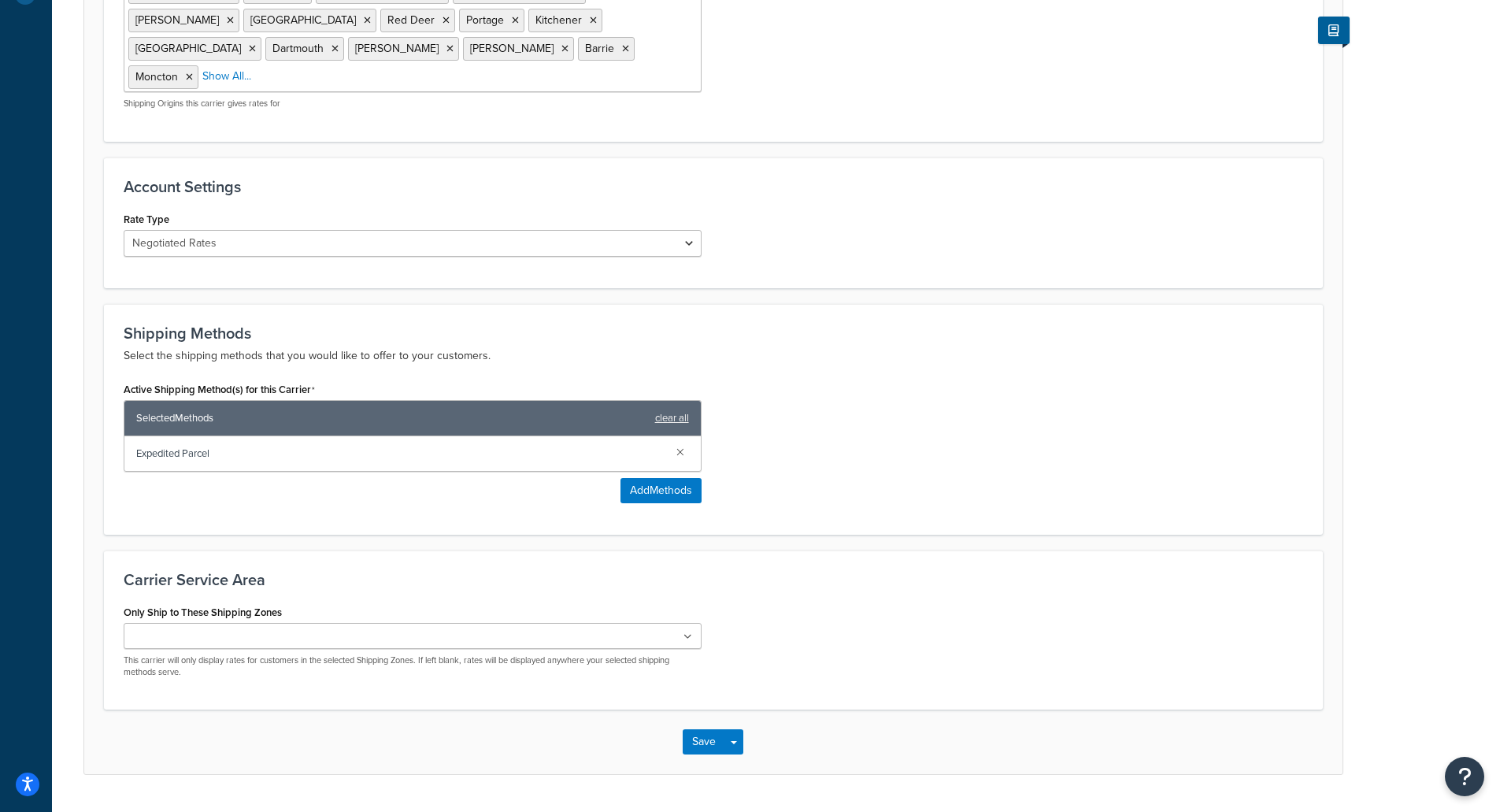
scroll to position [592, 0]
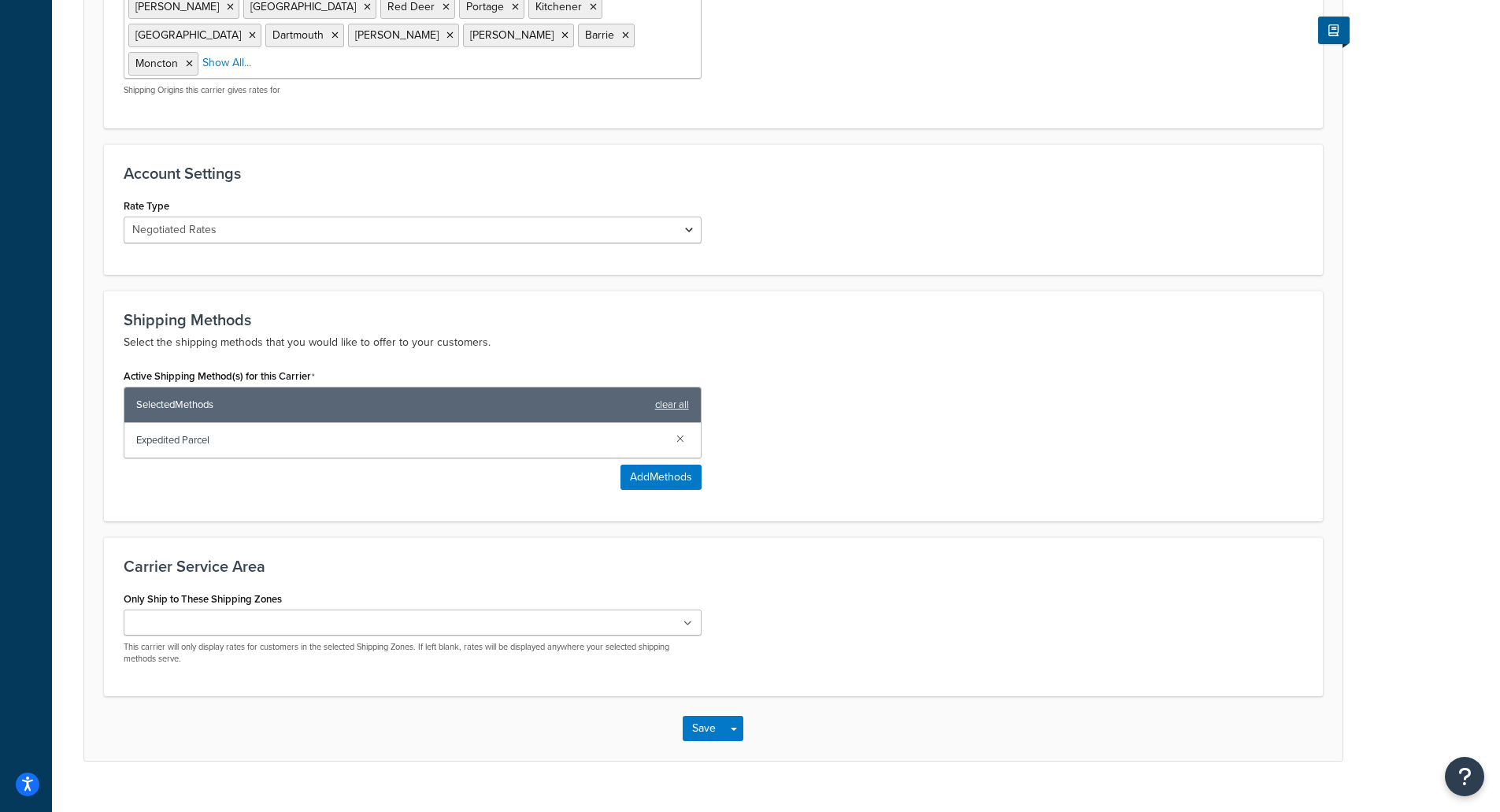
click at [686, 618] on icon at bounding box center [687, 623] width 9 height 9
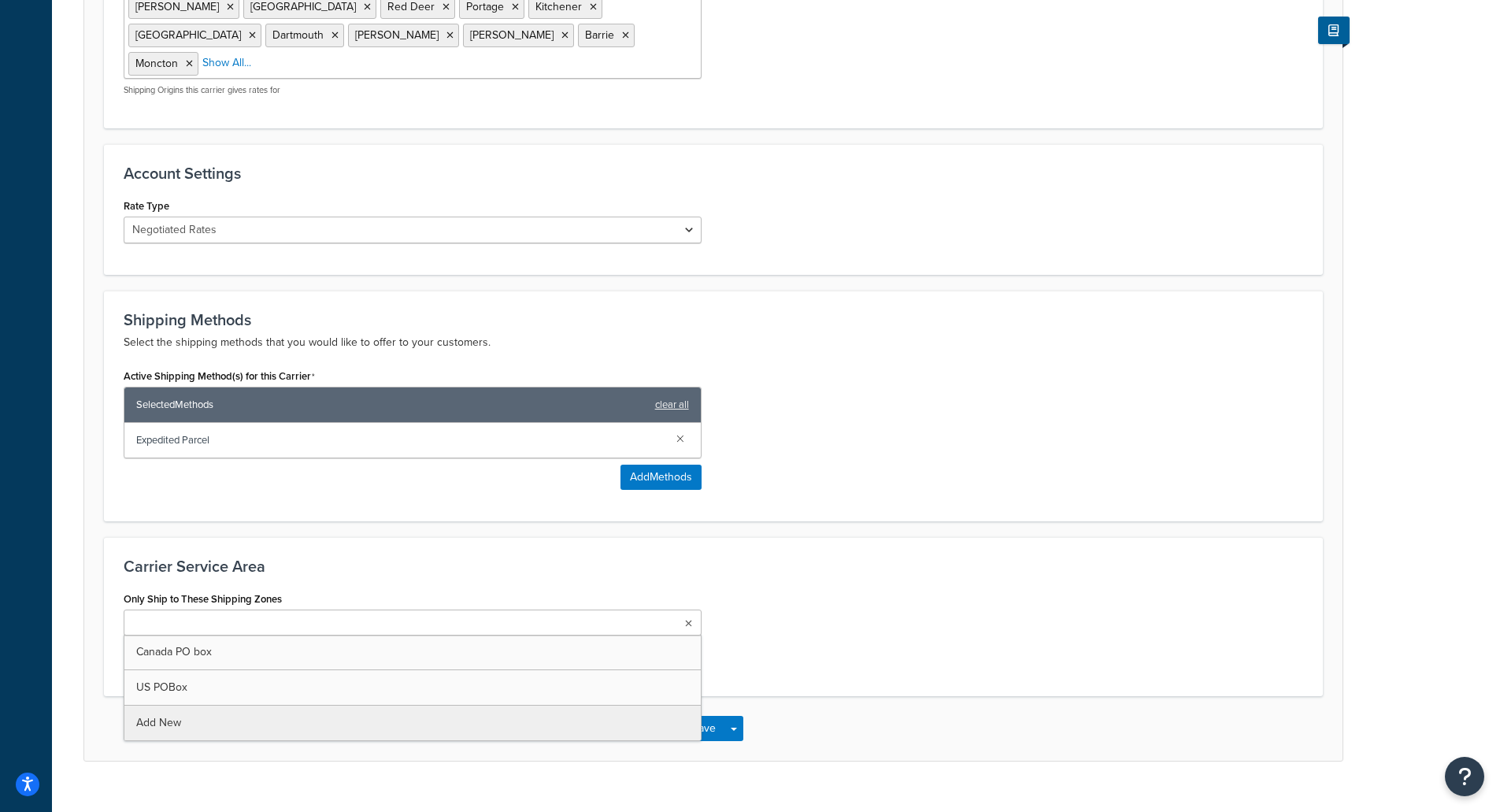
click at [791, 588] on div "Only Ship to These Shipping Zones Canada PO box US POBox Add New This carrier w…" at bounding box center [713, 632] width 1203 height 90
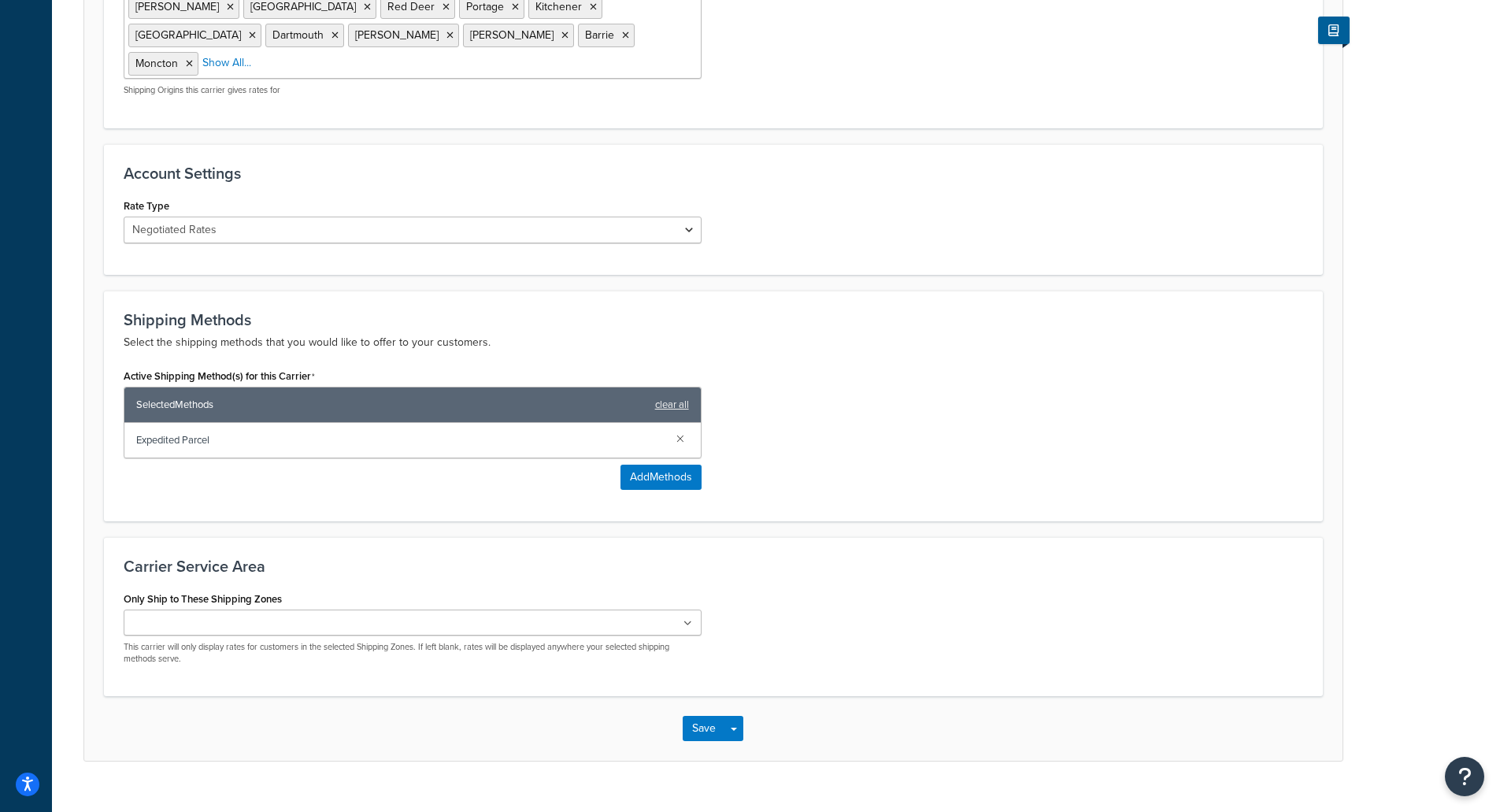
click at [675, 609] on ul at bounding box center [412, 622] width 578 height 26
click at [833, 587] on div "Only Ship to These Shipping Zones Canada PO box US POBox Add New This carrier w…" at bounding box center [713, 632] width 1203 height 90
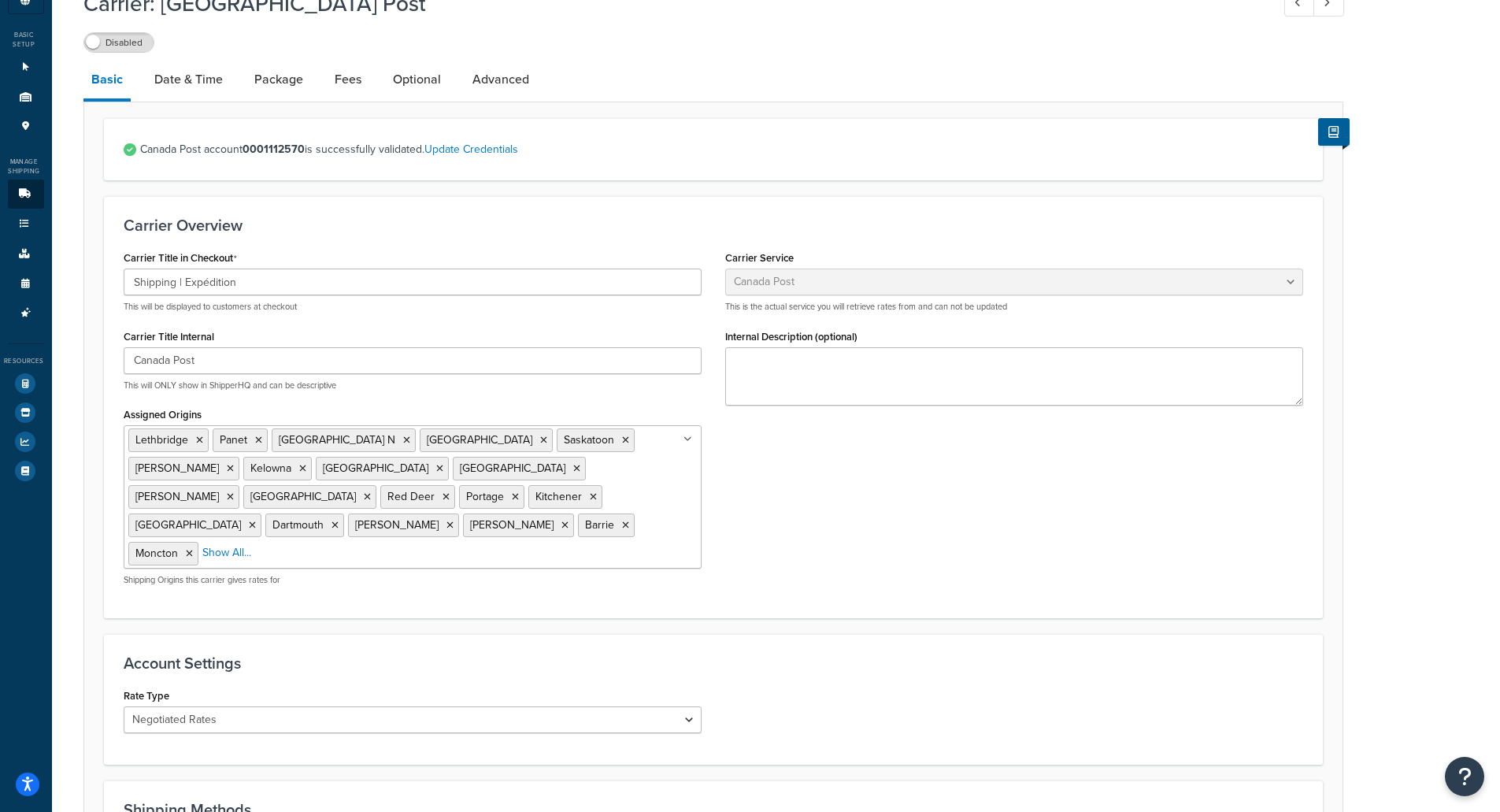
scroll to position [0, 0]
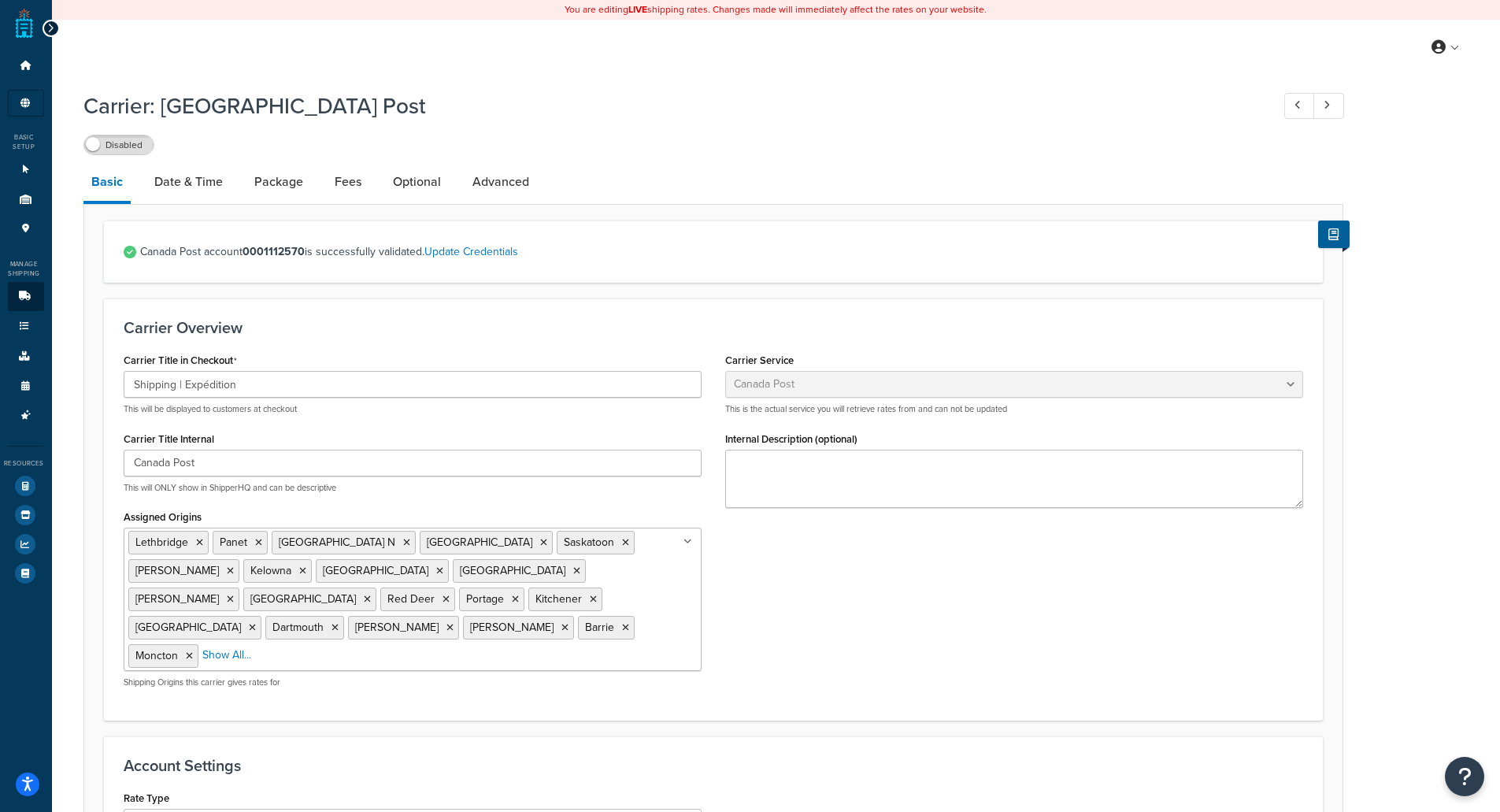
click at [51, 24] on icon at bounding box center [51, 28] width 7 height 11
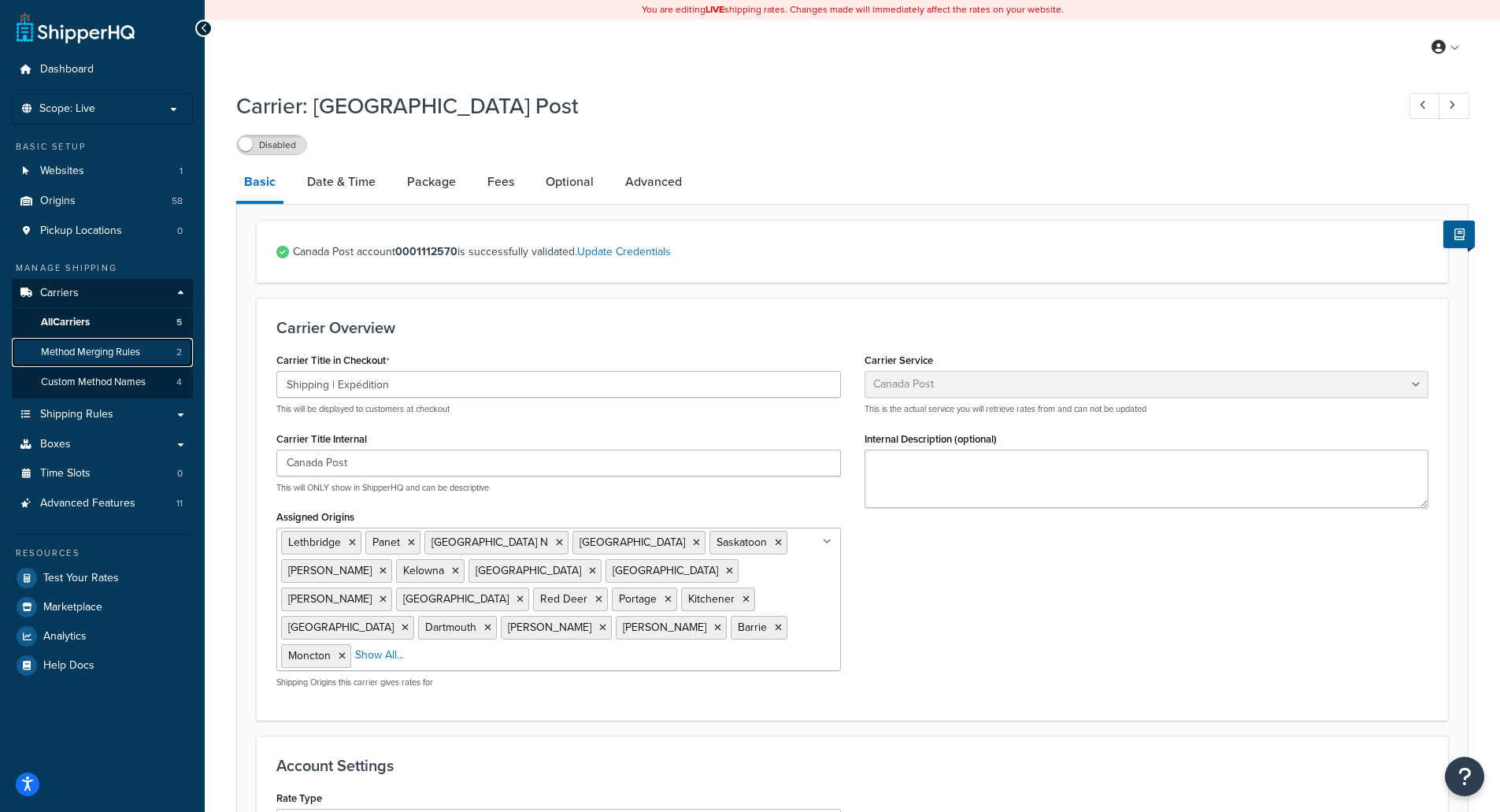
click at [118, 348] on span "Method Merging Rules" at bounding box center [91, 352] width 100 height 13
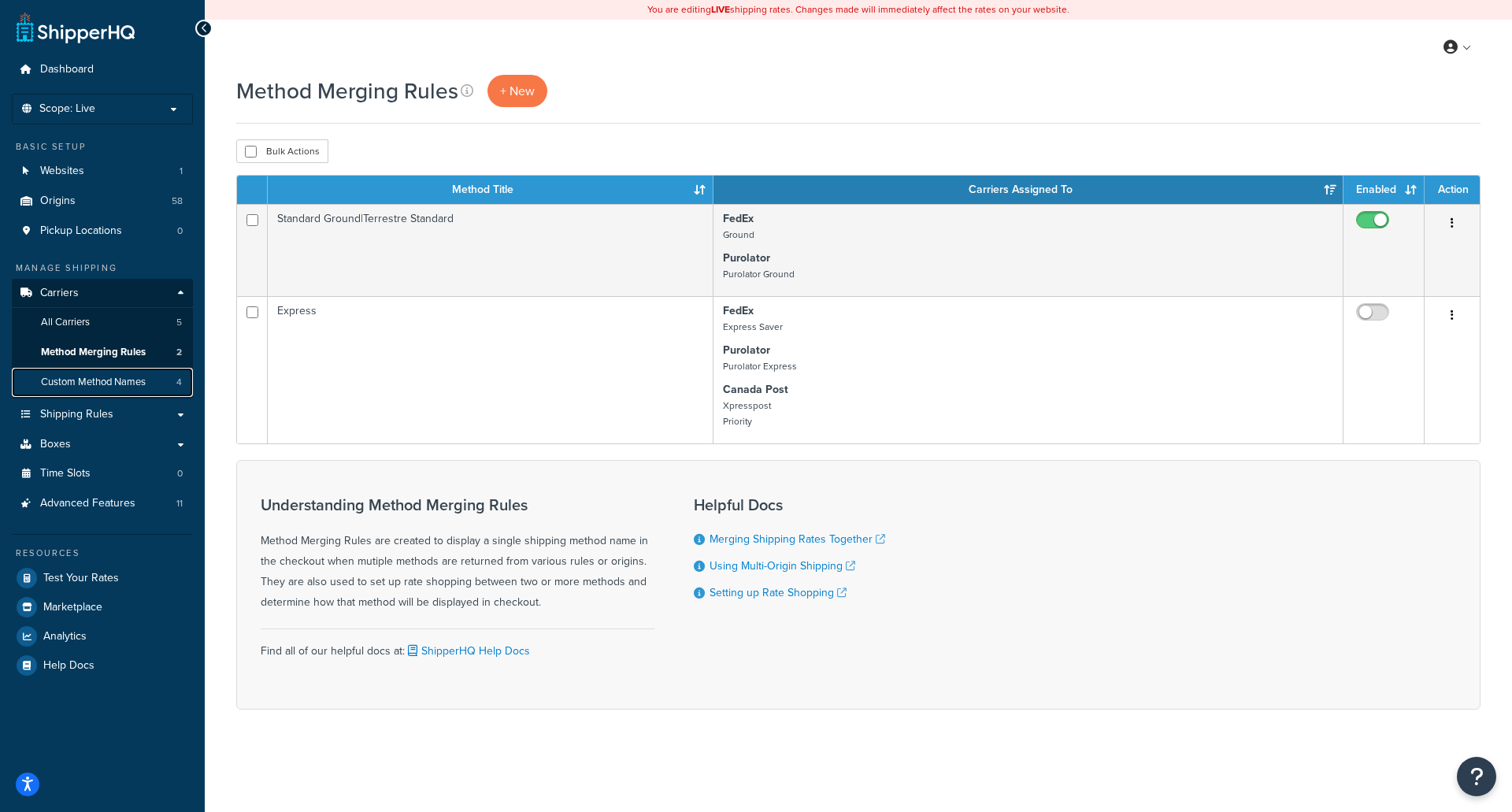
click at [100, 382] on span "Custom Method Names" at bounding box center [93, 382] width 105 height 13
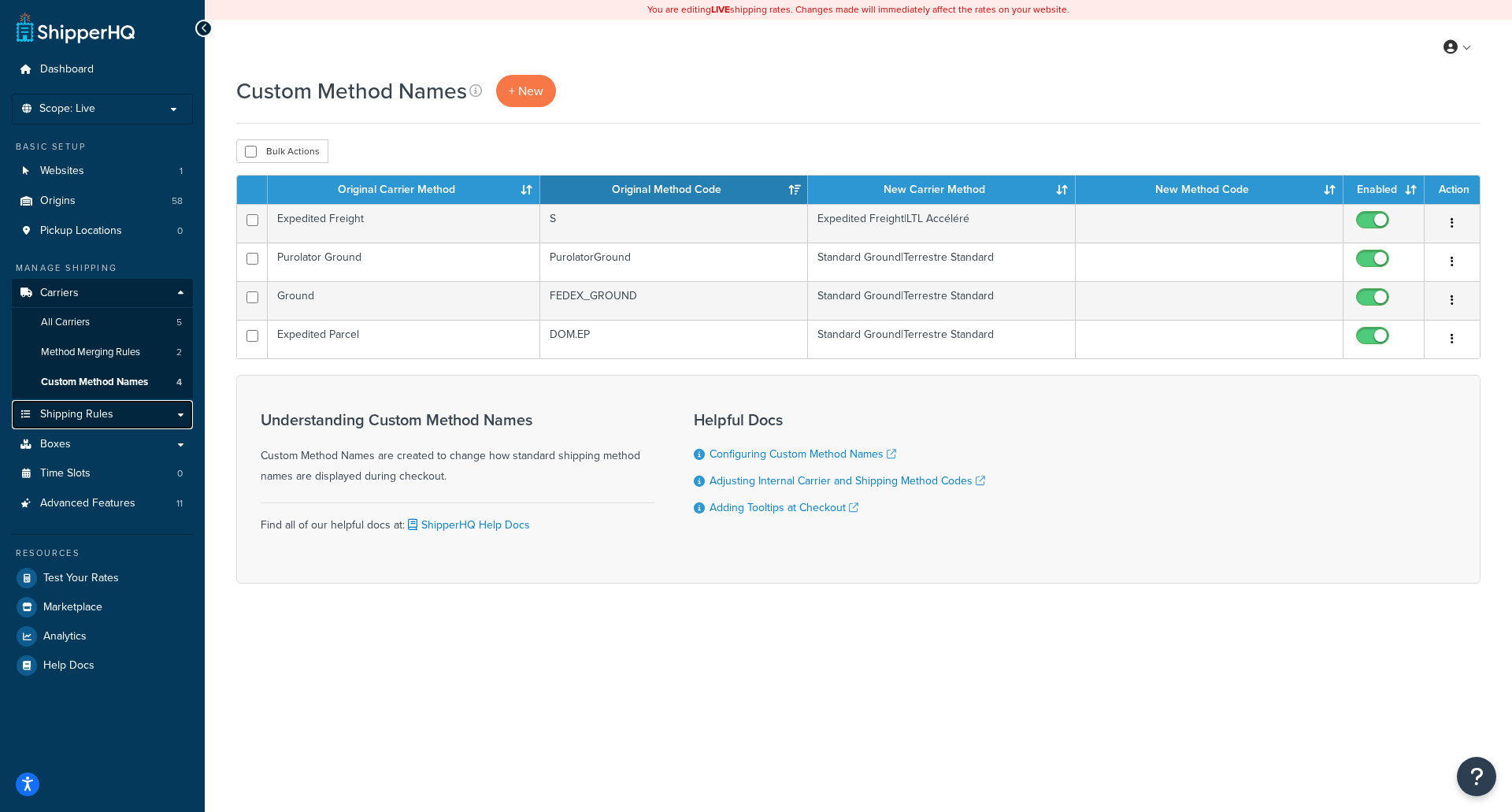
click at [91, 412] on span "Shipping Rules" at bounding box center [77, 414] width 73 height 13
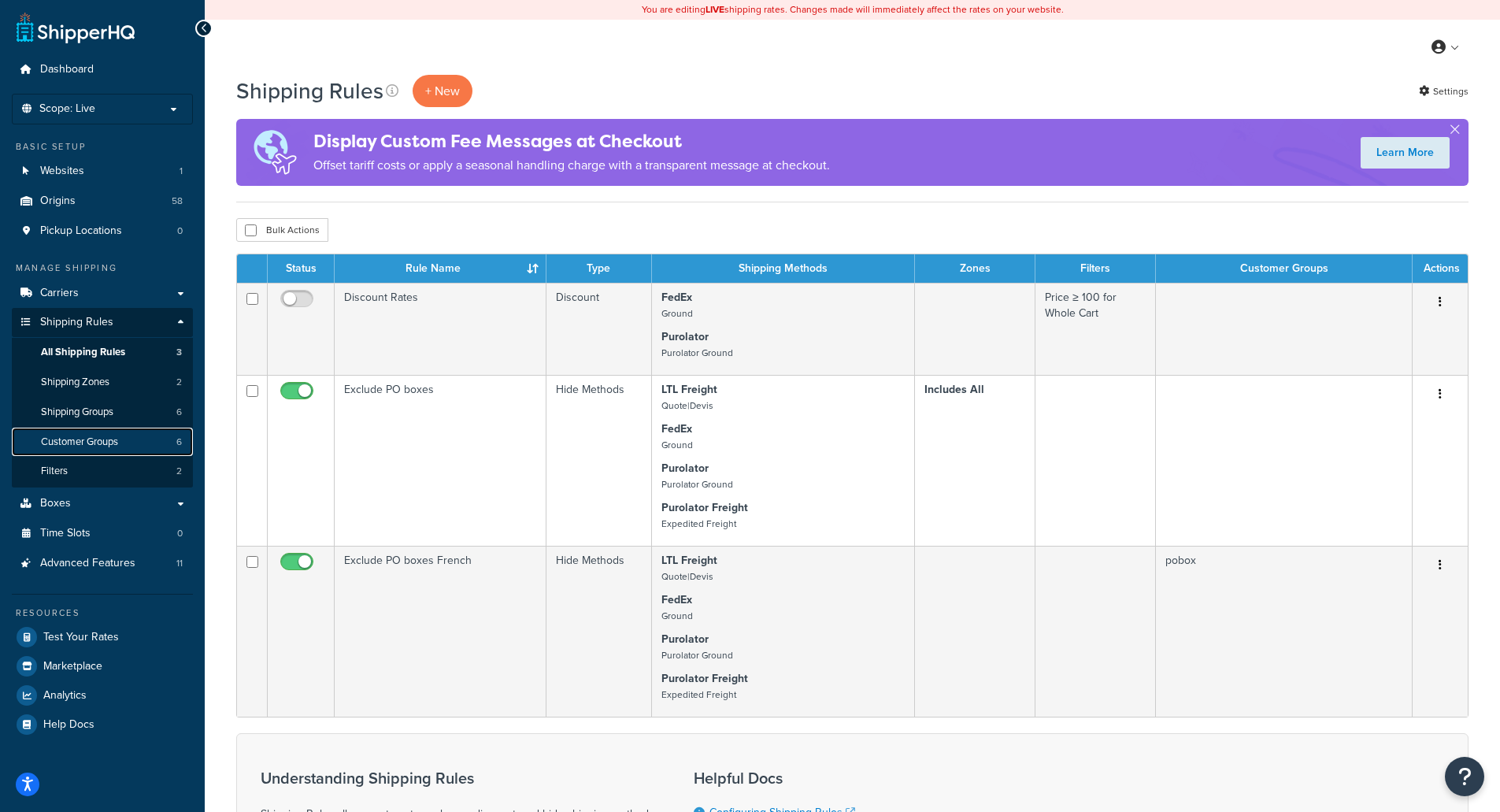
click at [113, 441] on span "Customer Groups" at bounding box center [80, 442] width 77 height 13
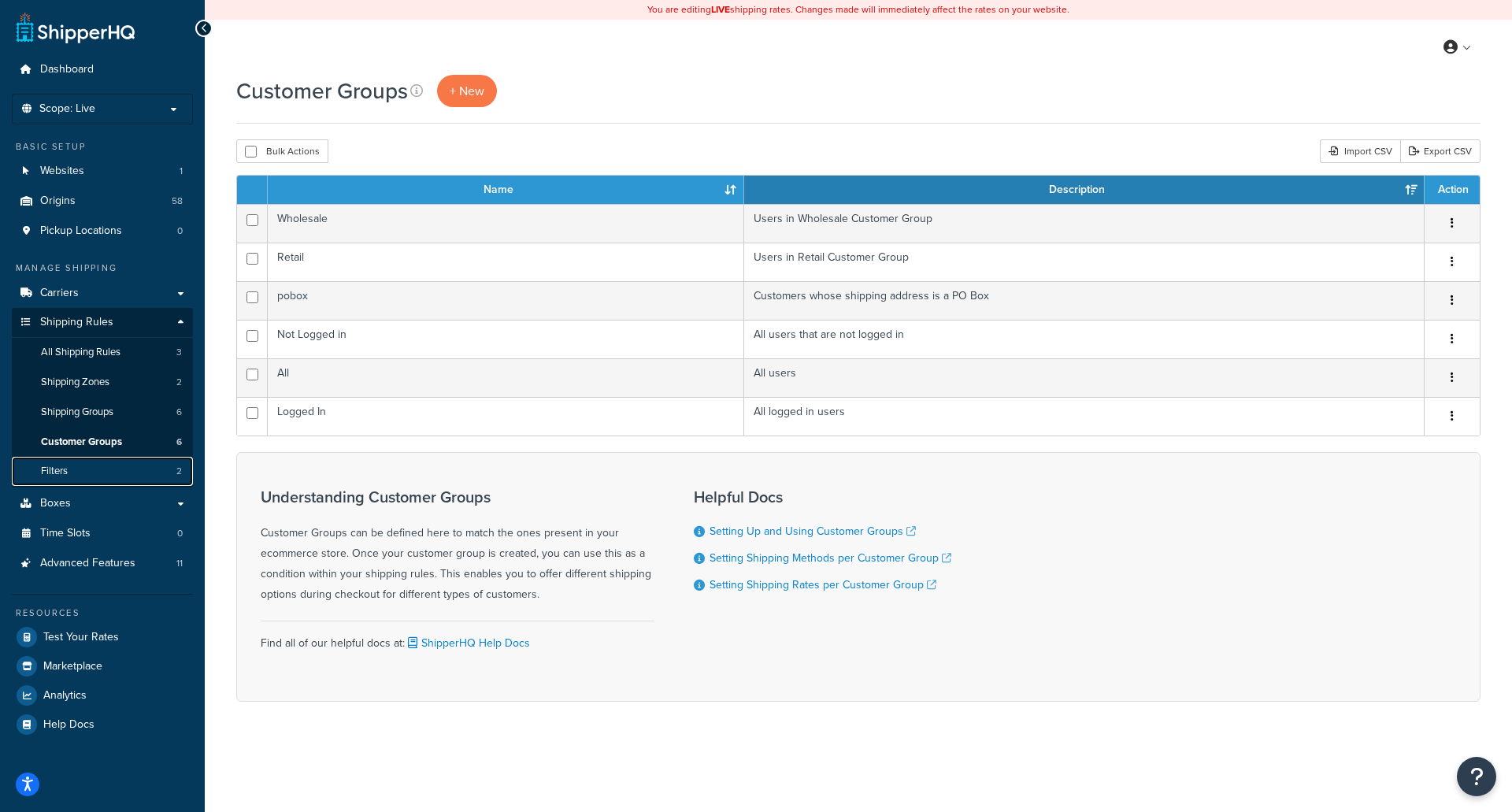
click at [71, 469] on link "Filters 2" at bounding box center [102, 471] width 181 height 29
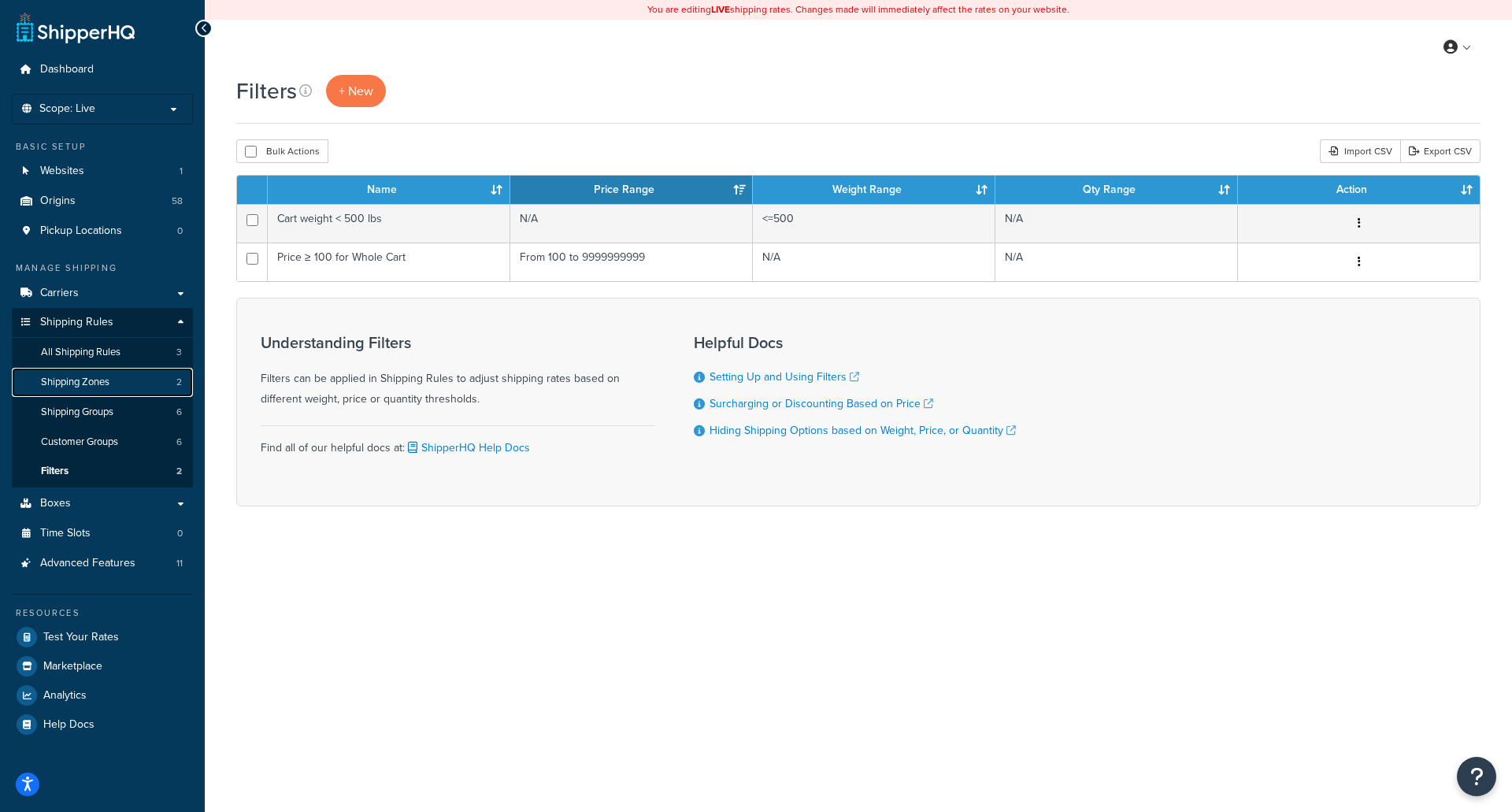
click at [92, 373] on link "Shipping Zones 2" at bounding box center [102, 382] width 181 height 29
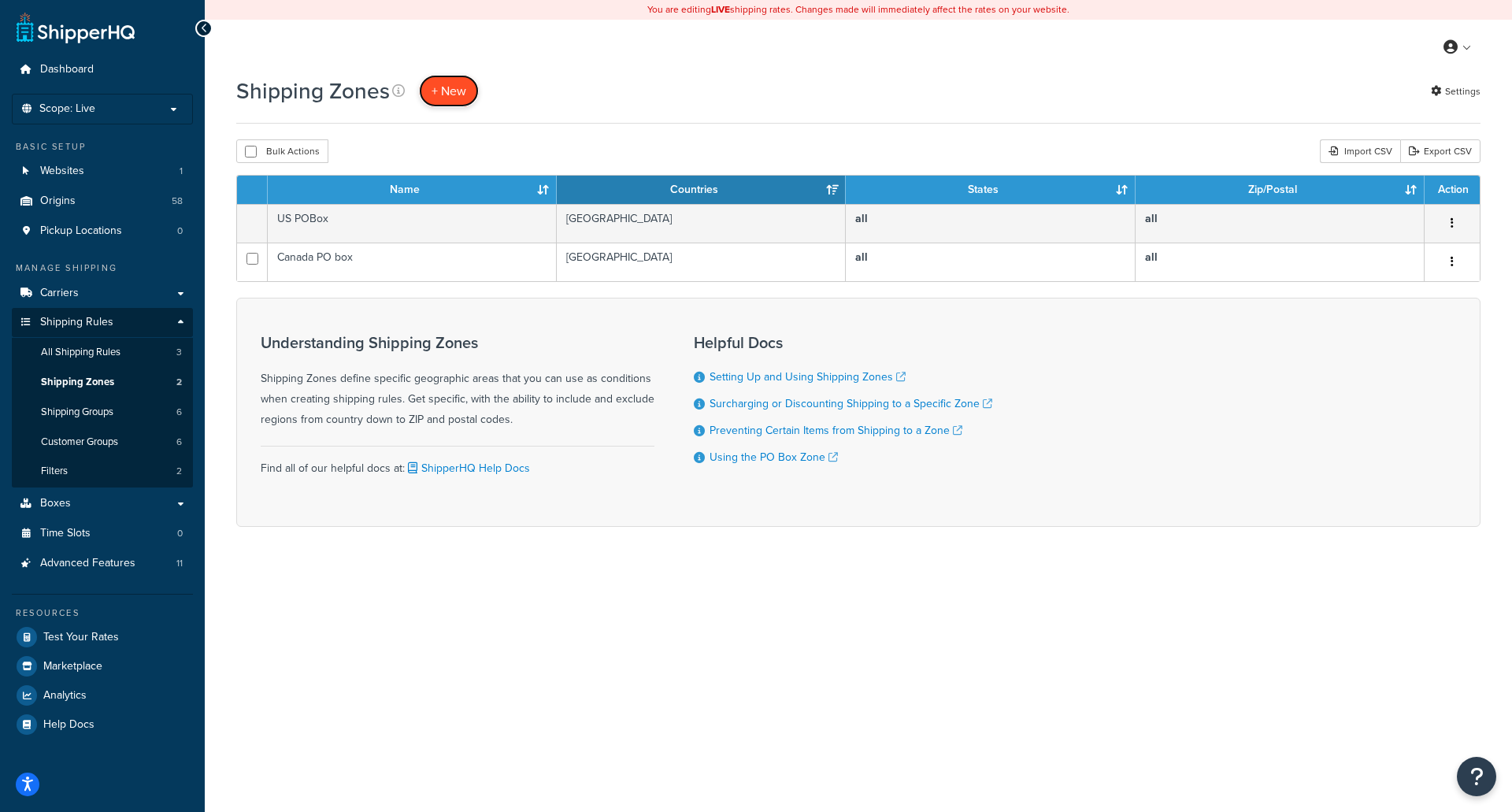
click at [453, 84] on span "+ New" at bounding box center [449, 91] width 35 height 18
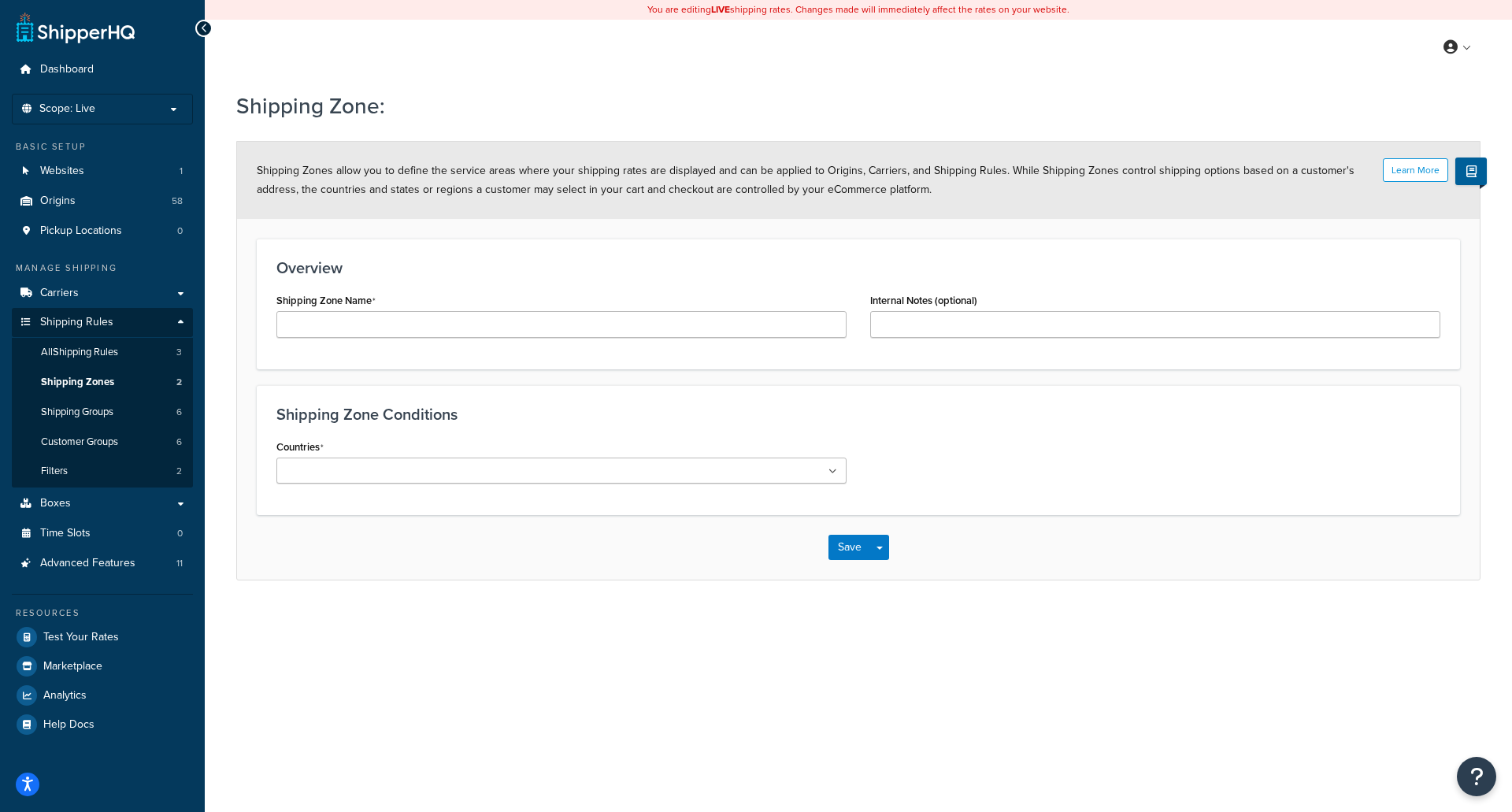
click at [834, 468] on icon at bounding box center [832, 472] width 9 height 9
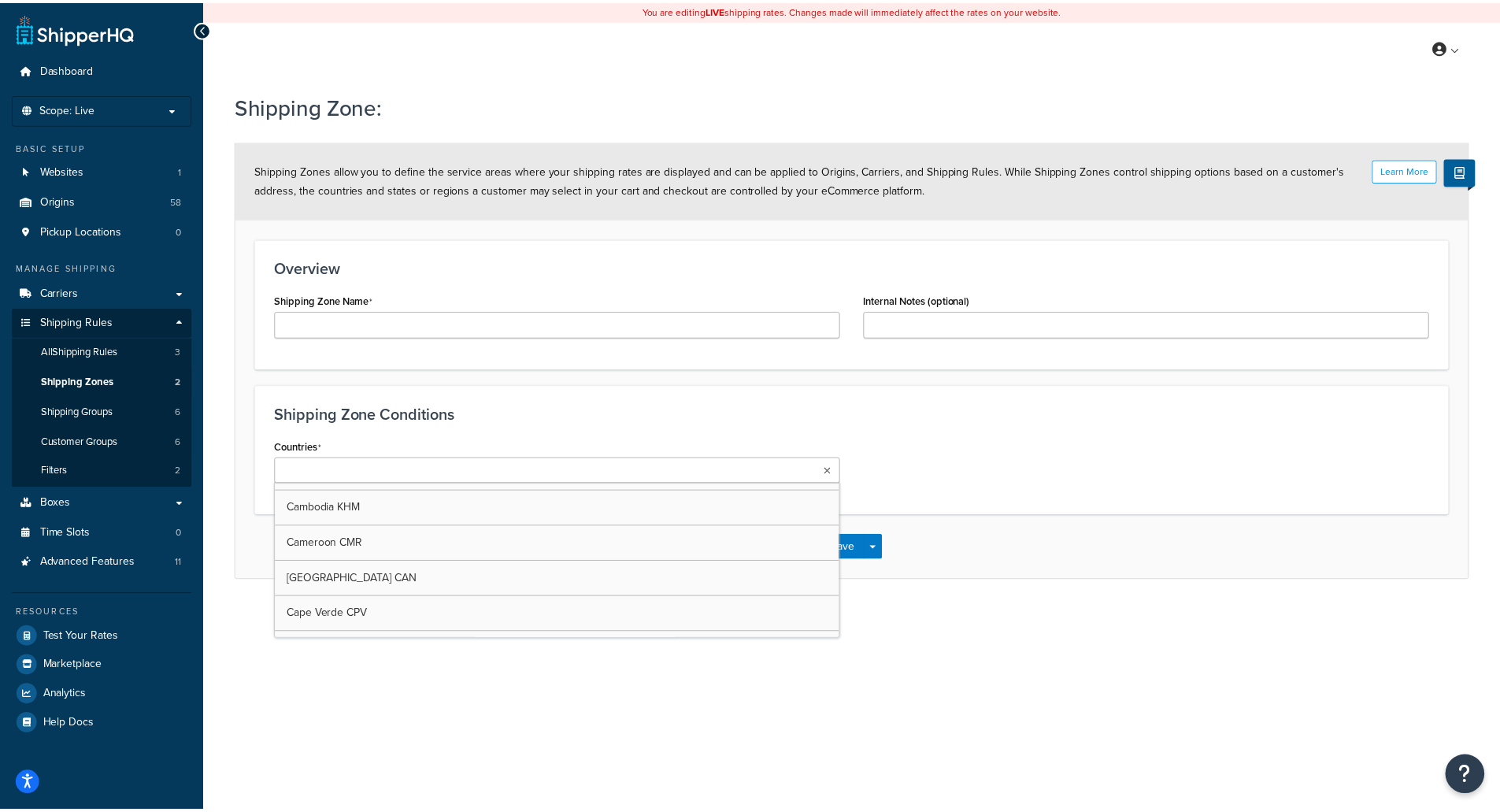
scroll to position [1338, 0]
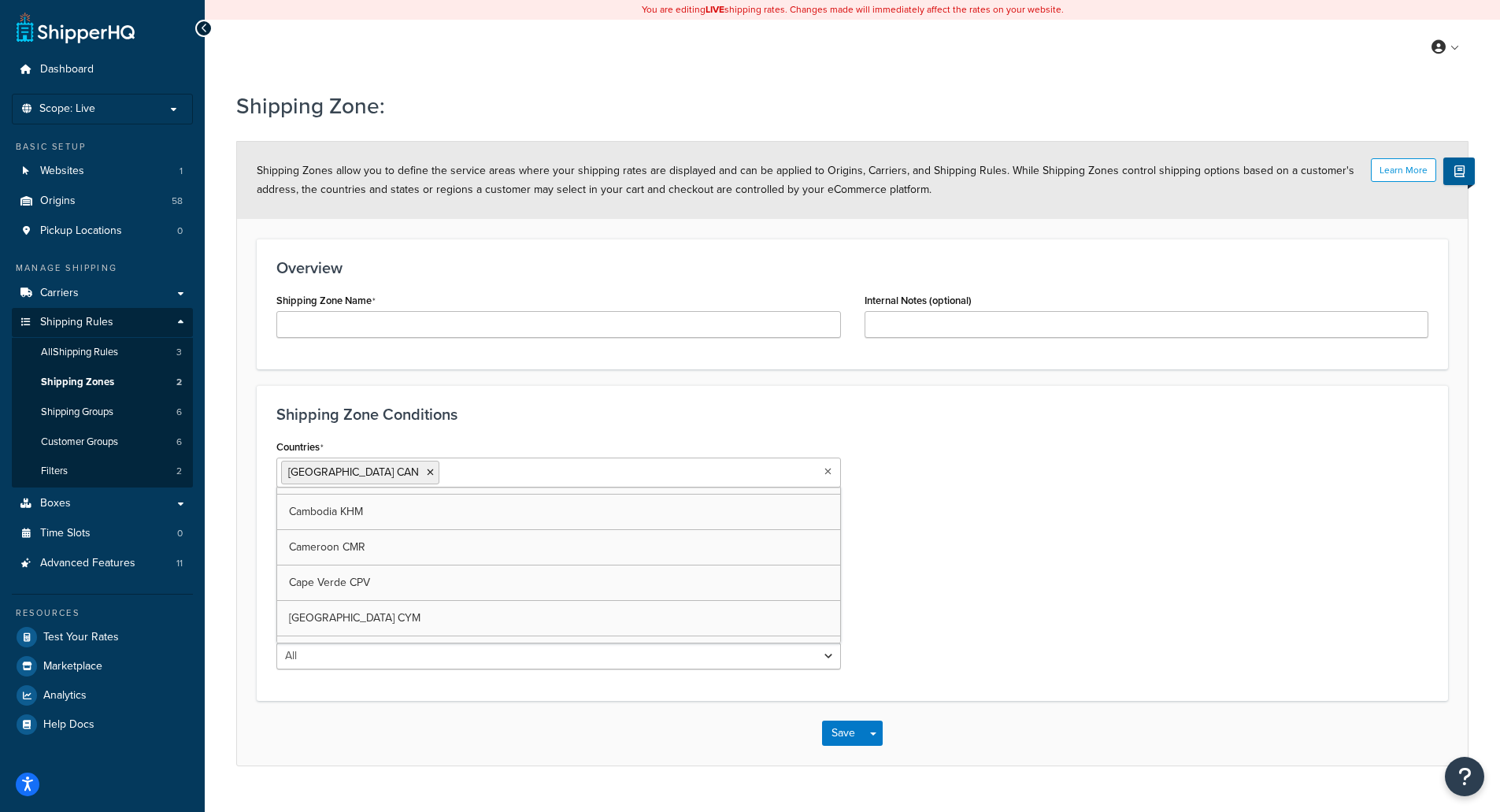
click at [1206, 576] on div "Countries Canada CAN All Countries ALL United States USA Afghanistan AFG Albani…" at bounding box center [852, 558] width 1175 height 246
click at [821, 537] on select "All Including Excluding" at bounding box center [558, 535] width 565 height 27
select select "including"
click at [276, 521] on select "All Including Excluding" at bounding box center [558, 535] width 565 height 27
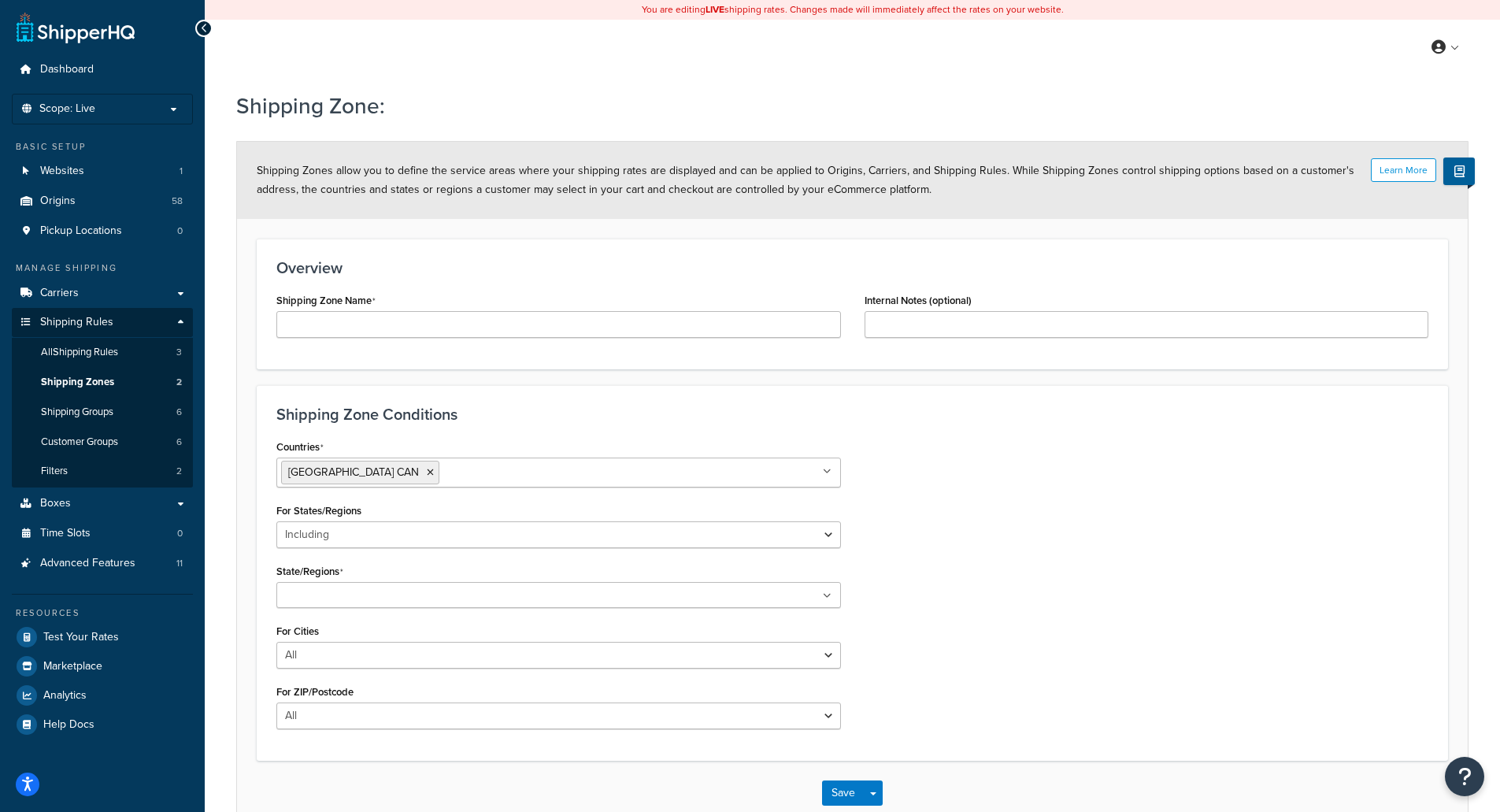
click at [833, 595] on ul at bounding box center [558, 595] width 565 height 26
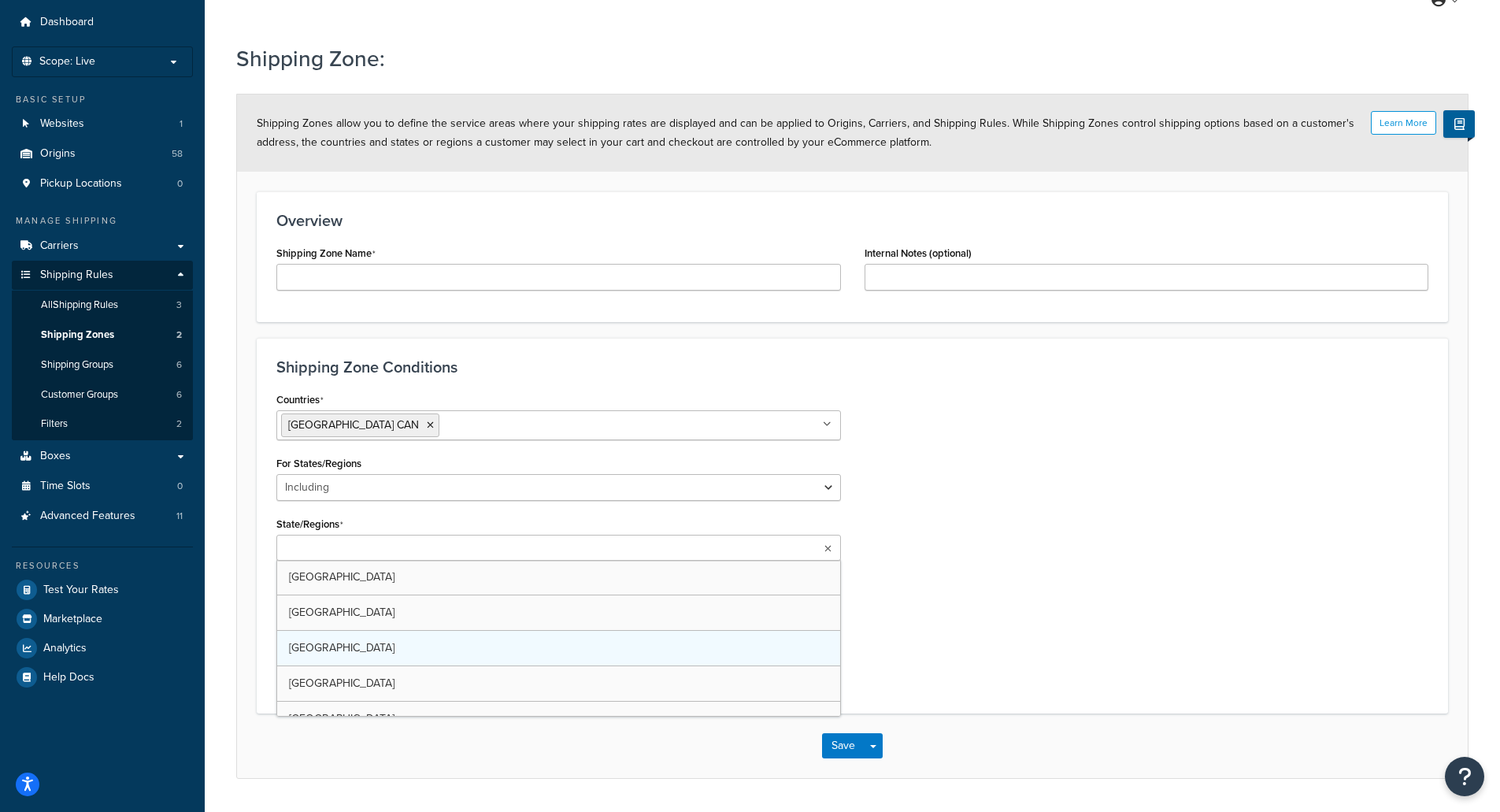
scroll to position [93, 0]
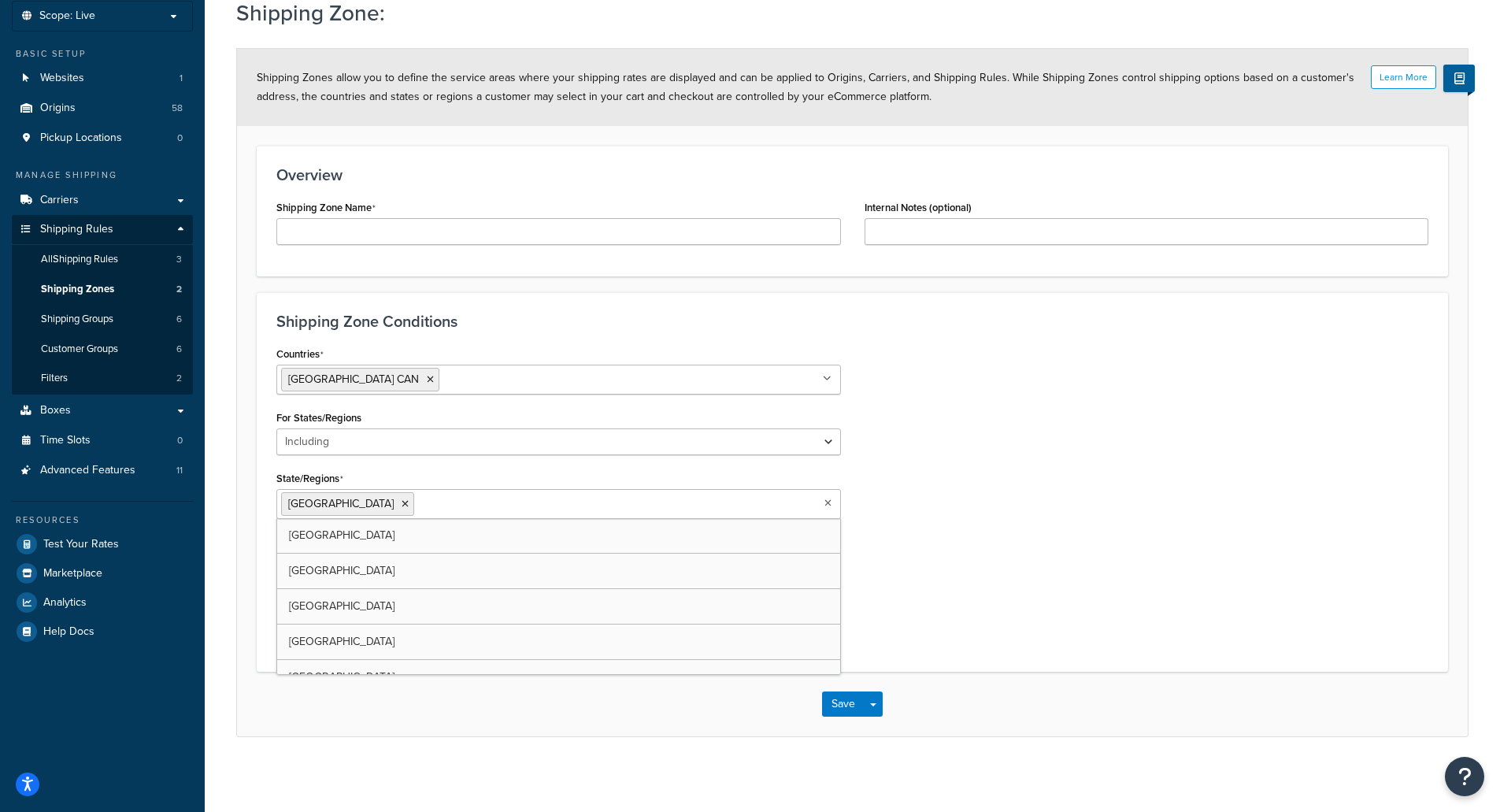
click at [830, 507] on icon at bounding box center [827, 503] width 7 height 9
click at [401, 503] on icon at bounding box center [404, 504] width 7 height 9
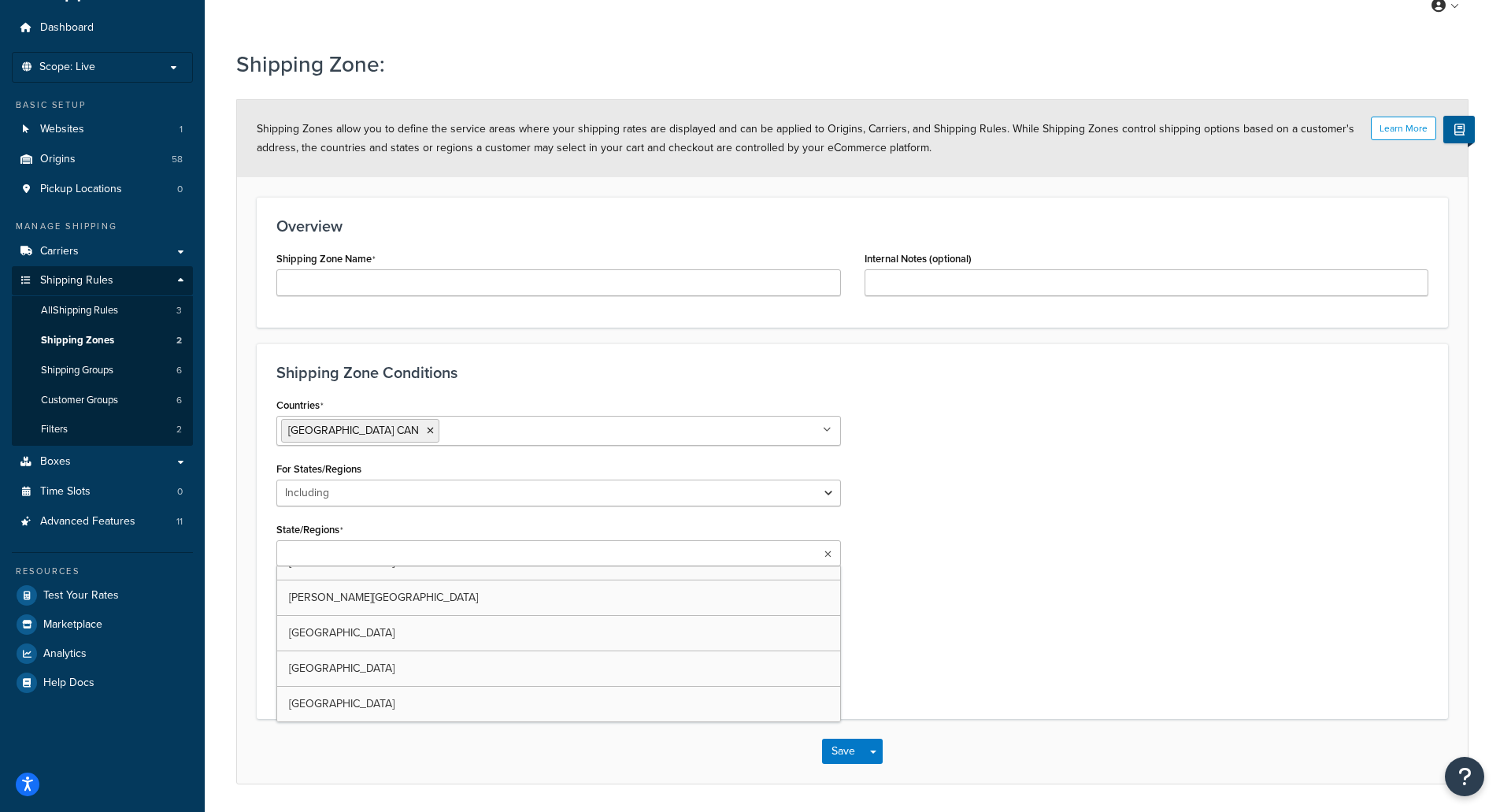
scroll to position [0, 0]
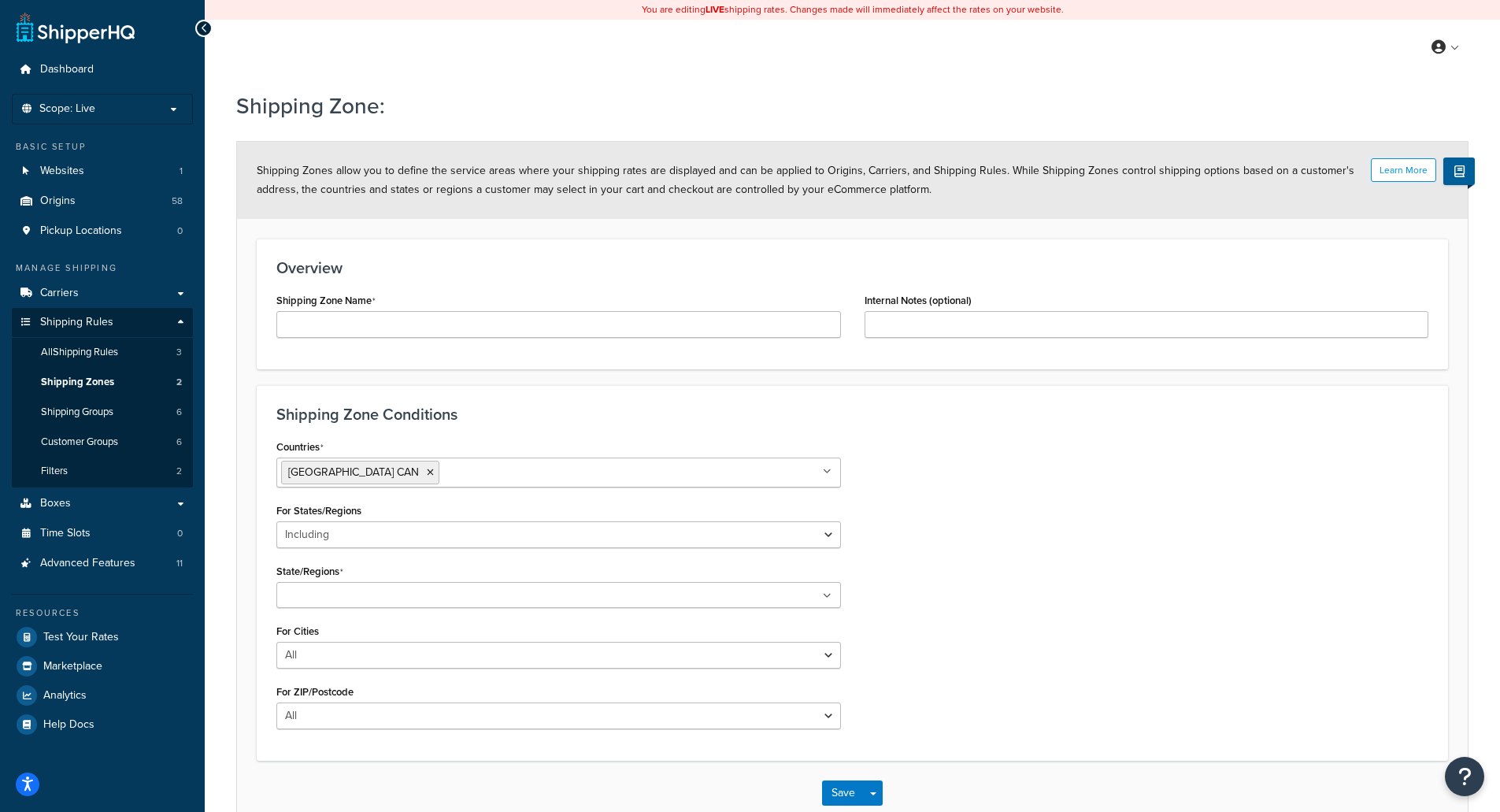
click at [1009, 611] on div "Countries Canada CAN All Countries ALL United States USA Afghanistan AFG Albani…" at bounding box center [852, 588] width 1175 height 306
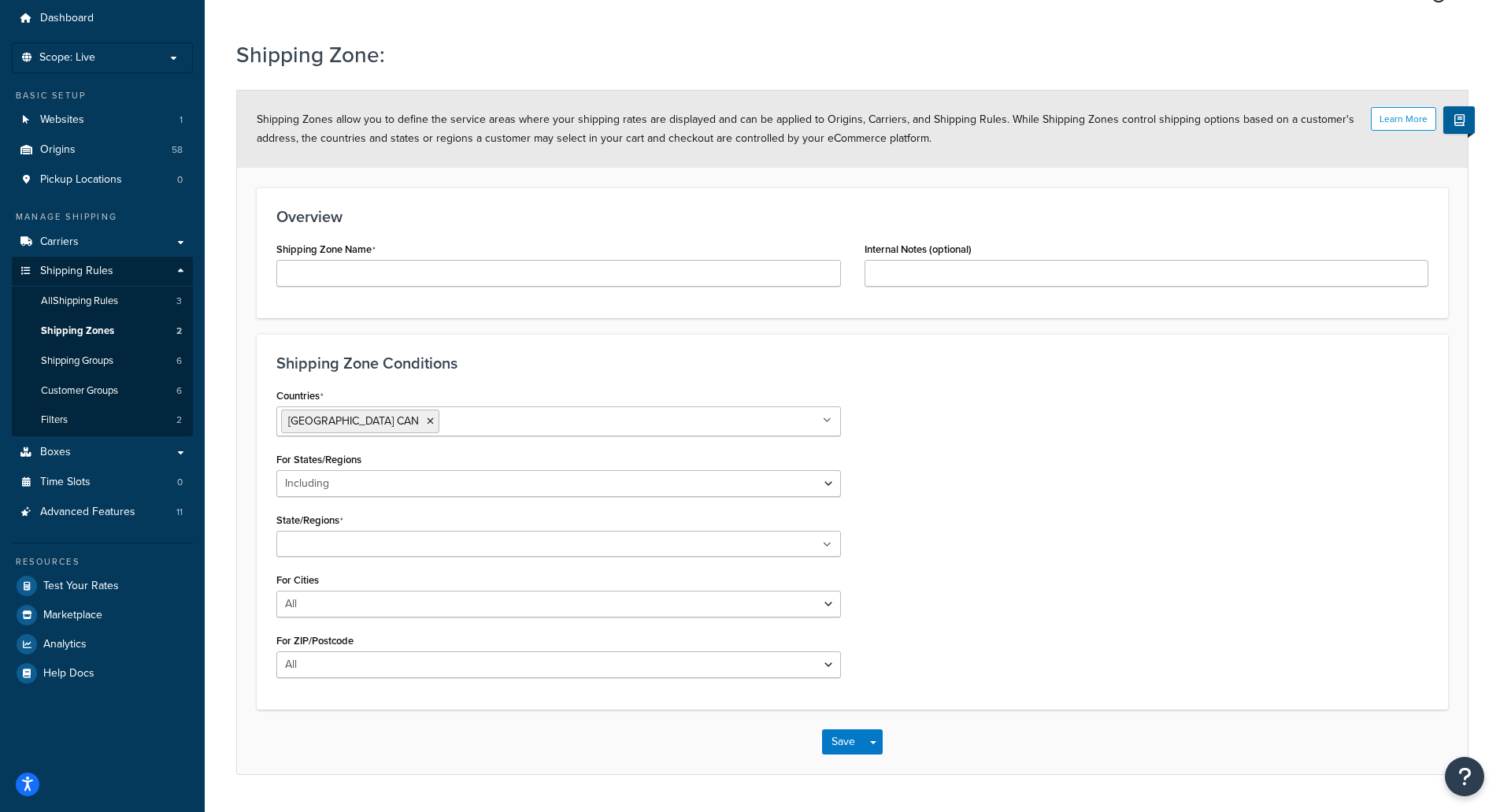
scroll to position [93, 0]
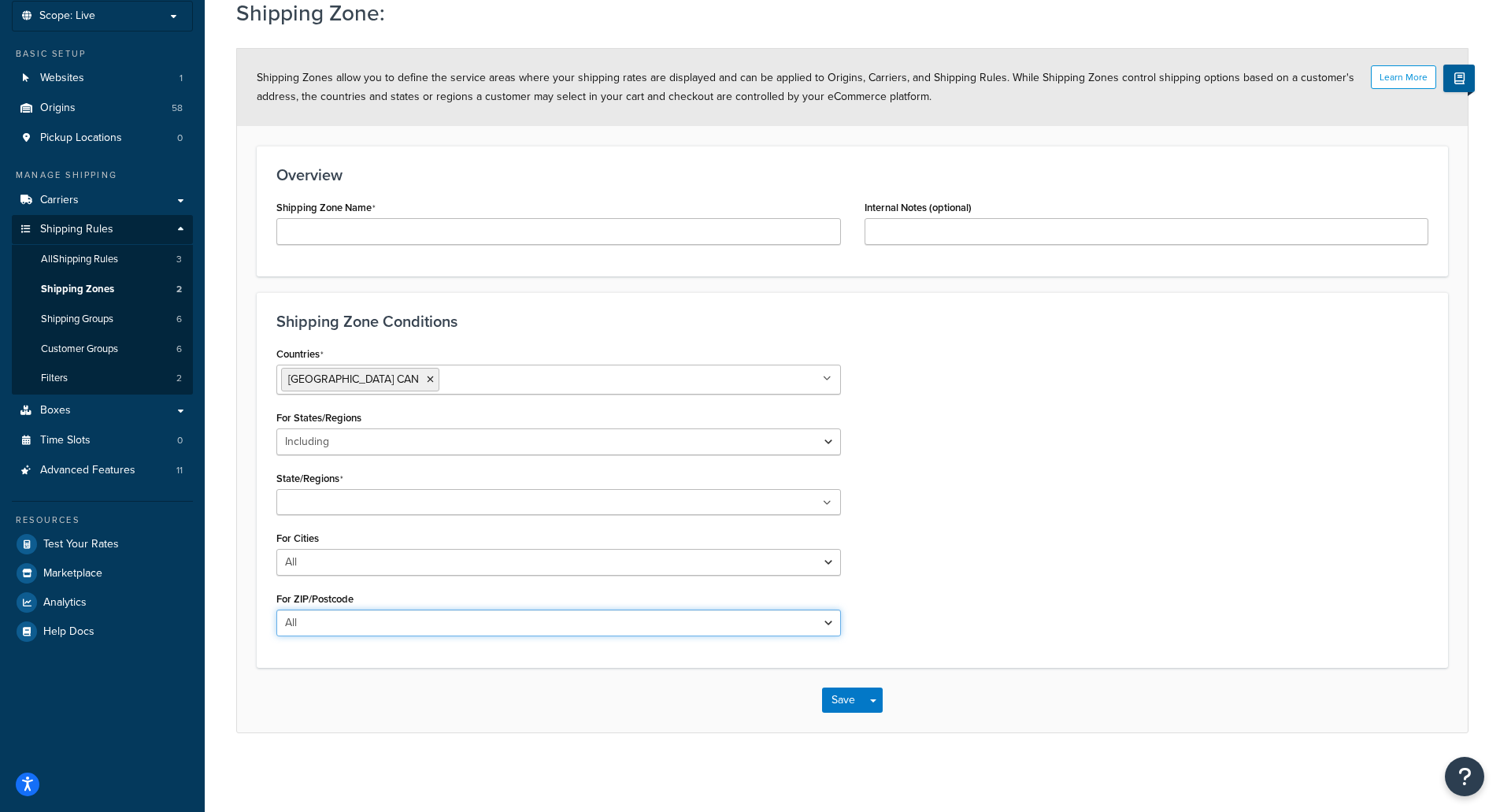
click at [824, 618] on select "All Including Excluding" at bounding box center [558, 622] width 565 height 27
click at [1015, 582] on div "Countries Canada CAN All Countries ALL United States USA Afghanistan AFG Albani…" at bounding box center [852, 495] width 1175 height 306
click at [427, 377] on icon at bounding box center [430, 379] width 7 height 9
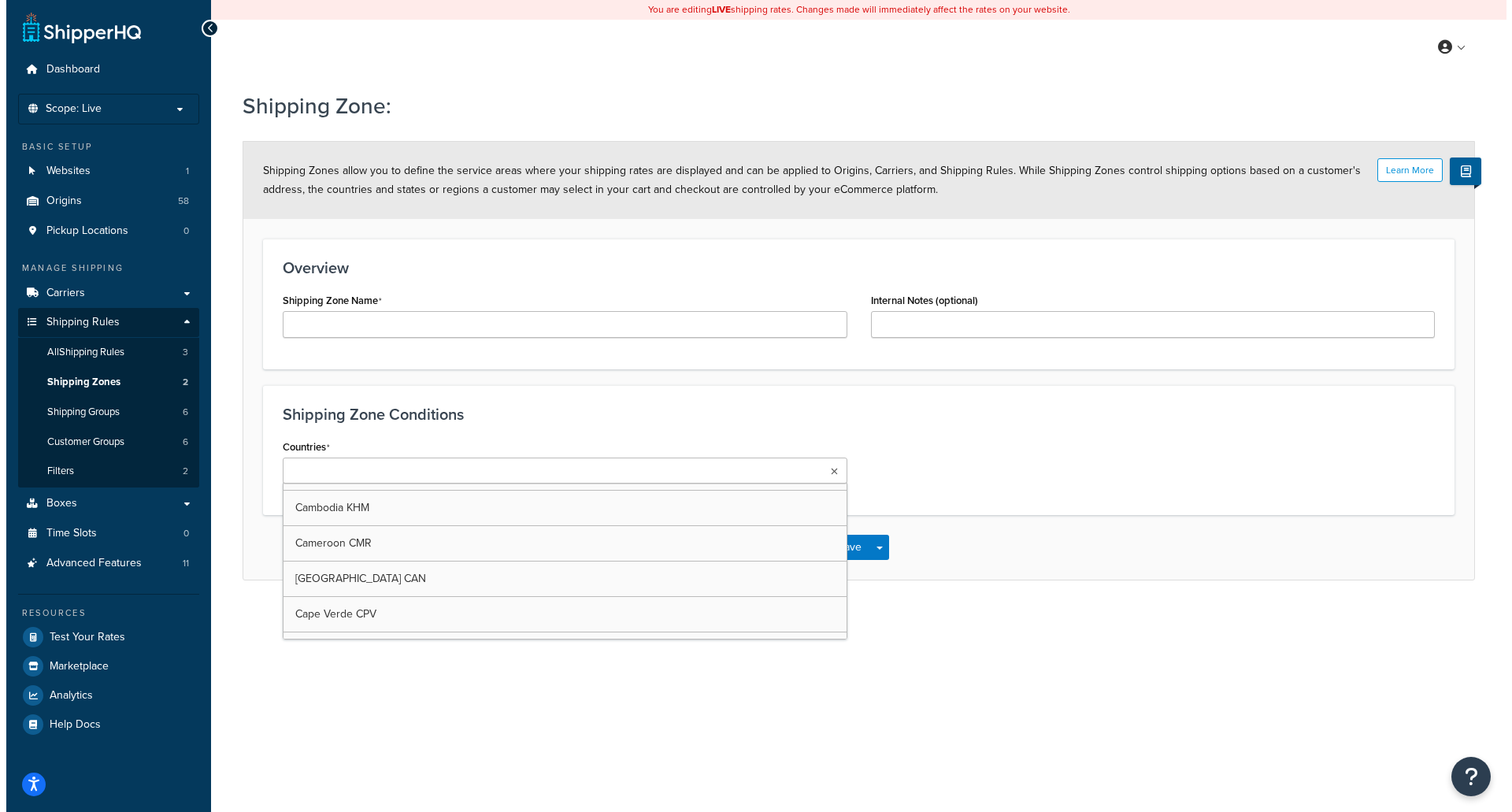
scroll to position [0, 0]
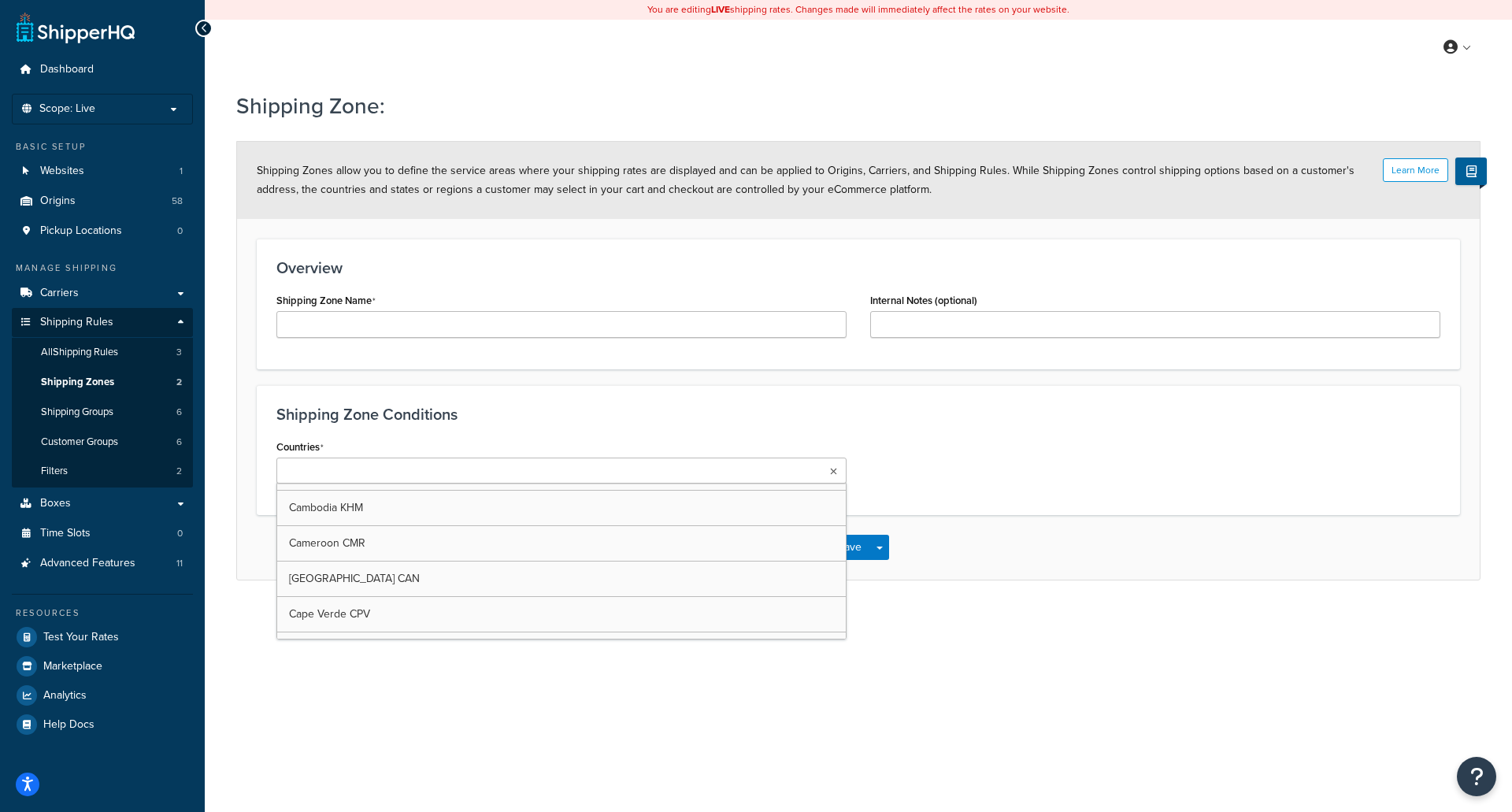
click at [898, 442] on div "Countries All Countries ALL United States USA Afghanistan AFG Albania ALB Alger…" at bounding box center [858, 465] width 1187 height 60
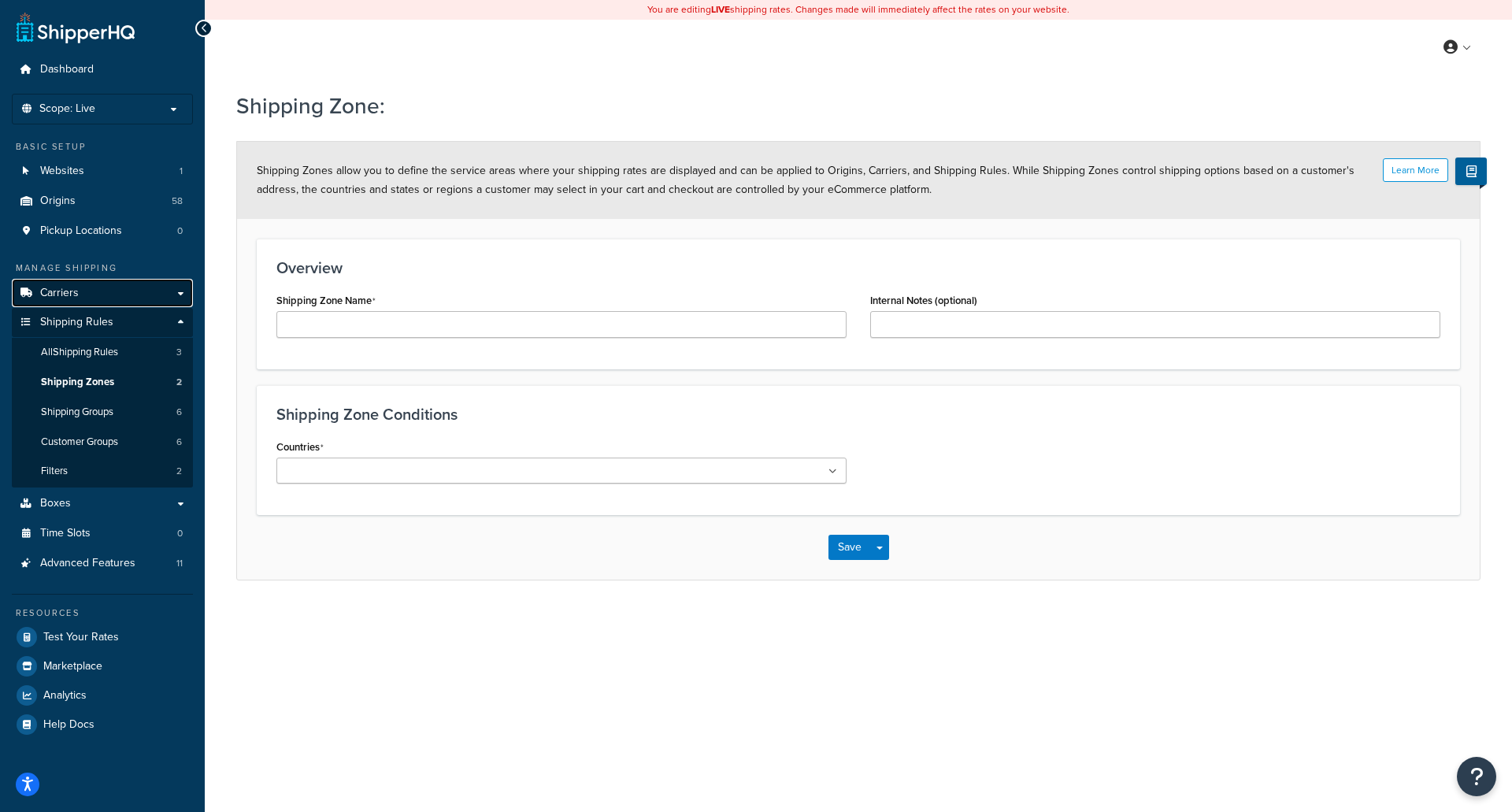
click at [77, 290] on span "Carriers" at bounding box center [59, 293] width 39 height 13
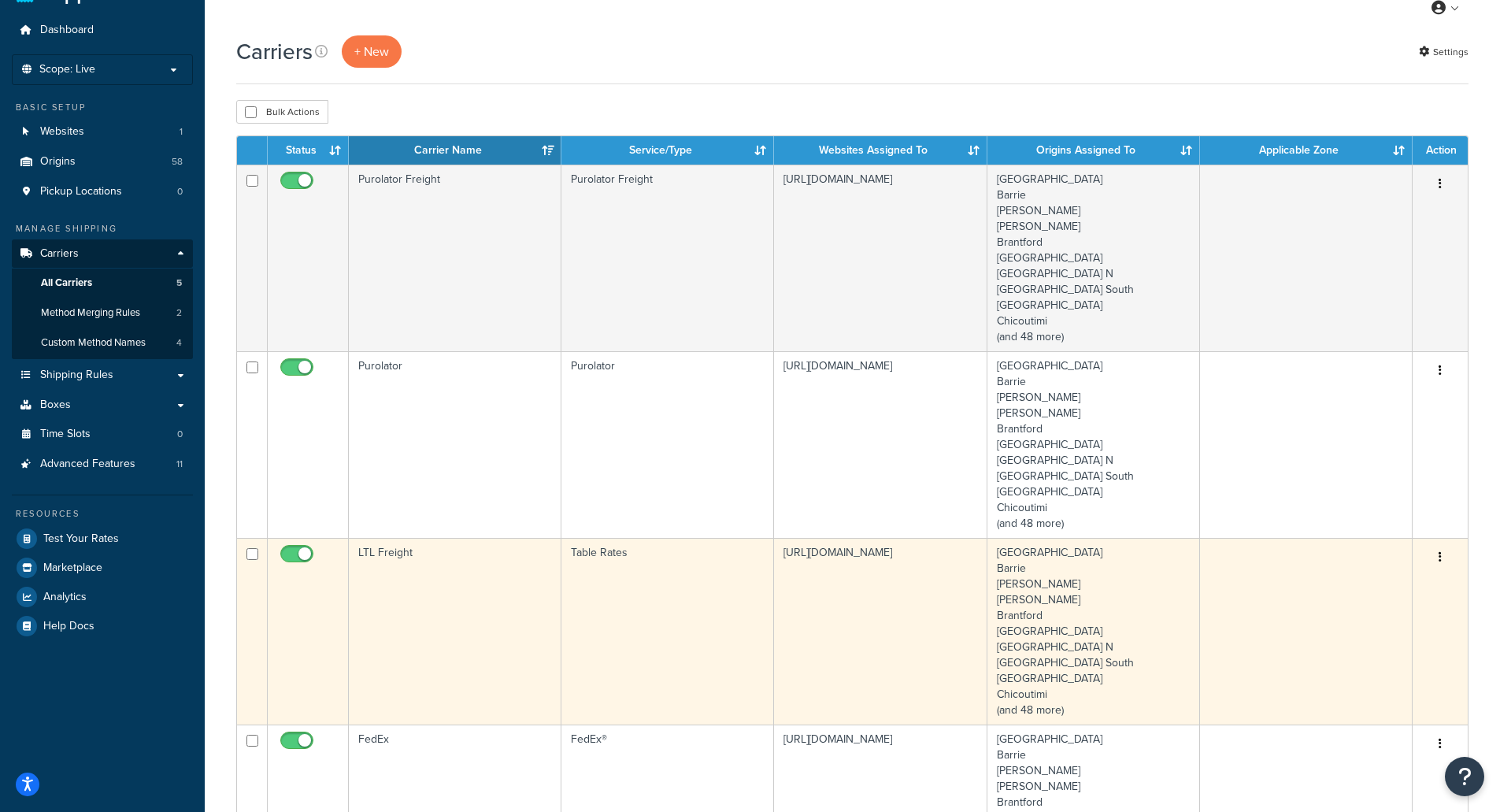
scroll to position [79, 0]
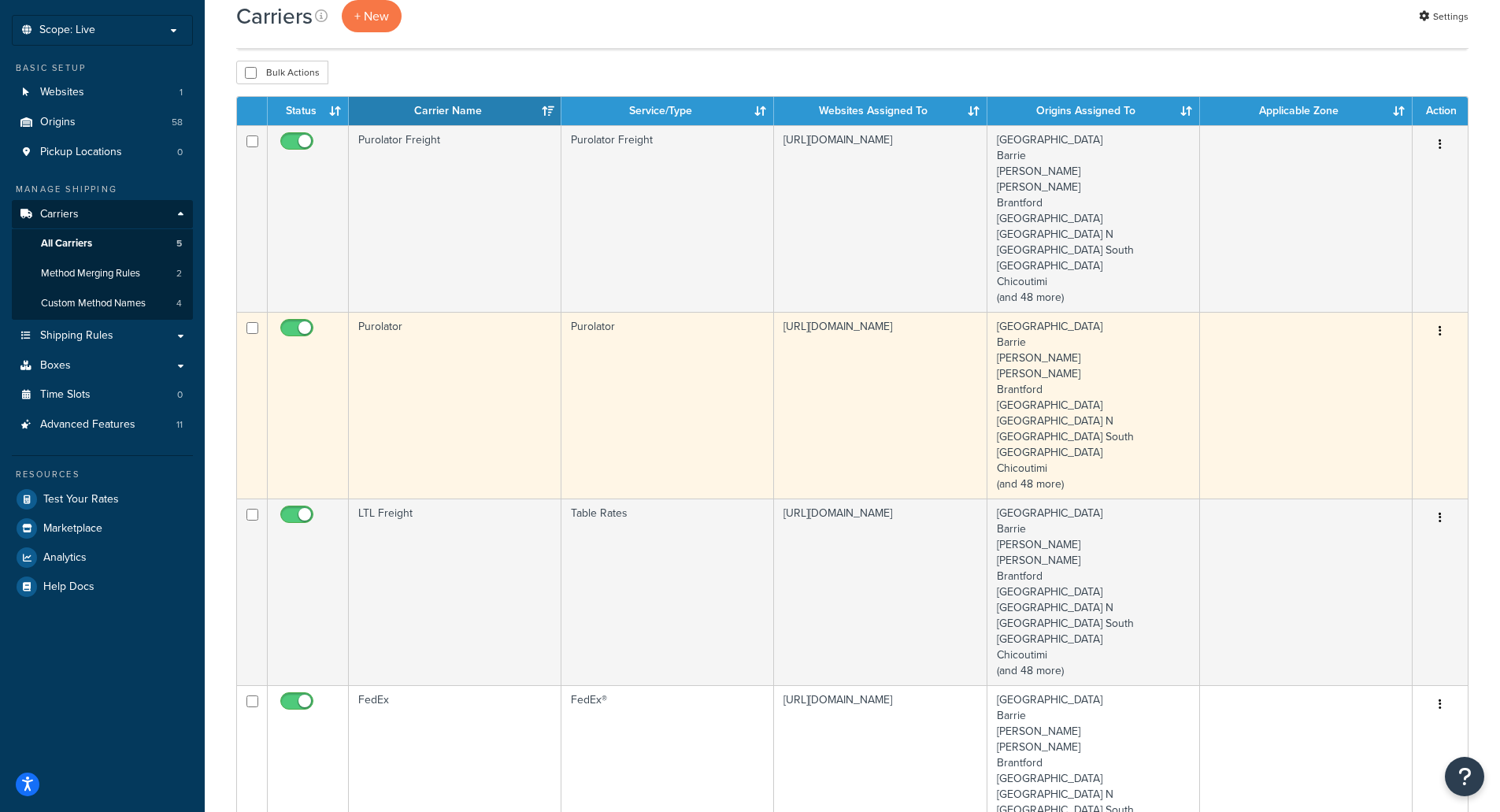
click at [430, 370] on td "Purolator" at bounding box center [455, 405] width 212 height 186
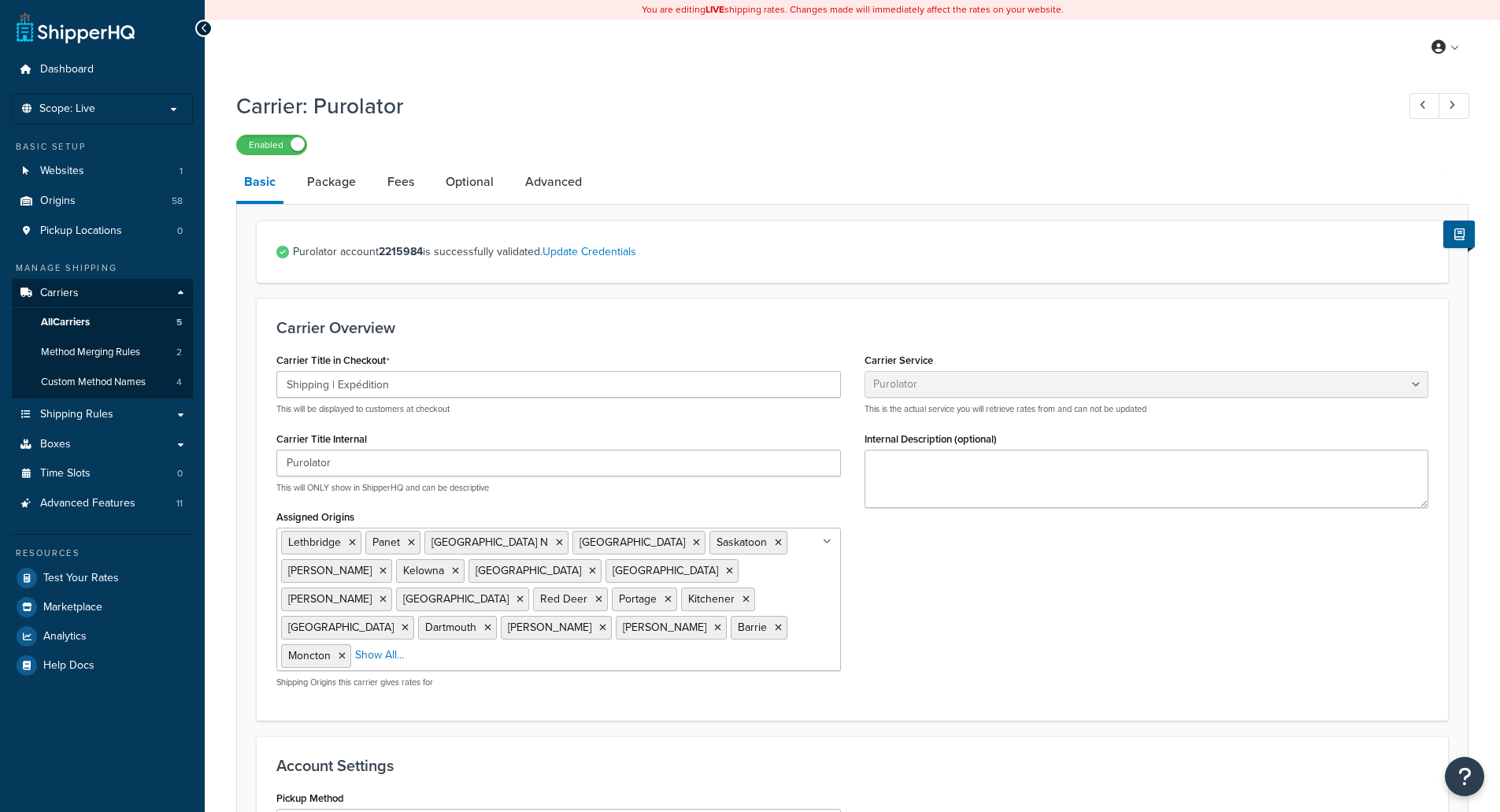
select select "purolator"
select select "PRE_SCHEDULED"
click at [474, 174] on link "Optional" at bounding box center [469, 182] width 64 height 38
select select "residential"
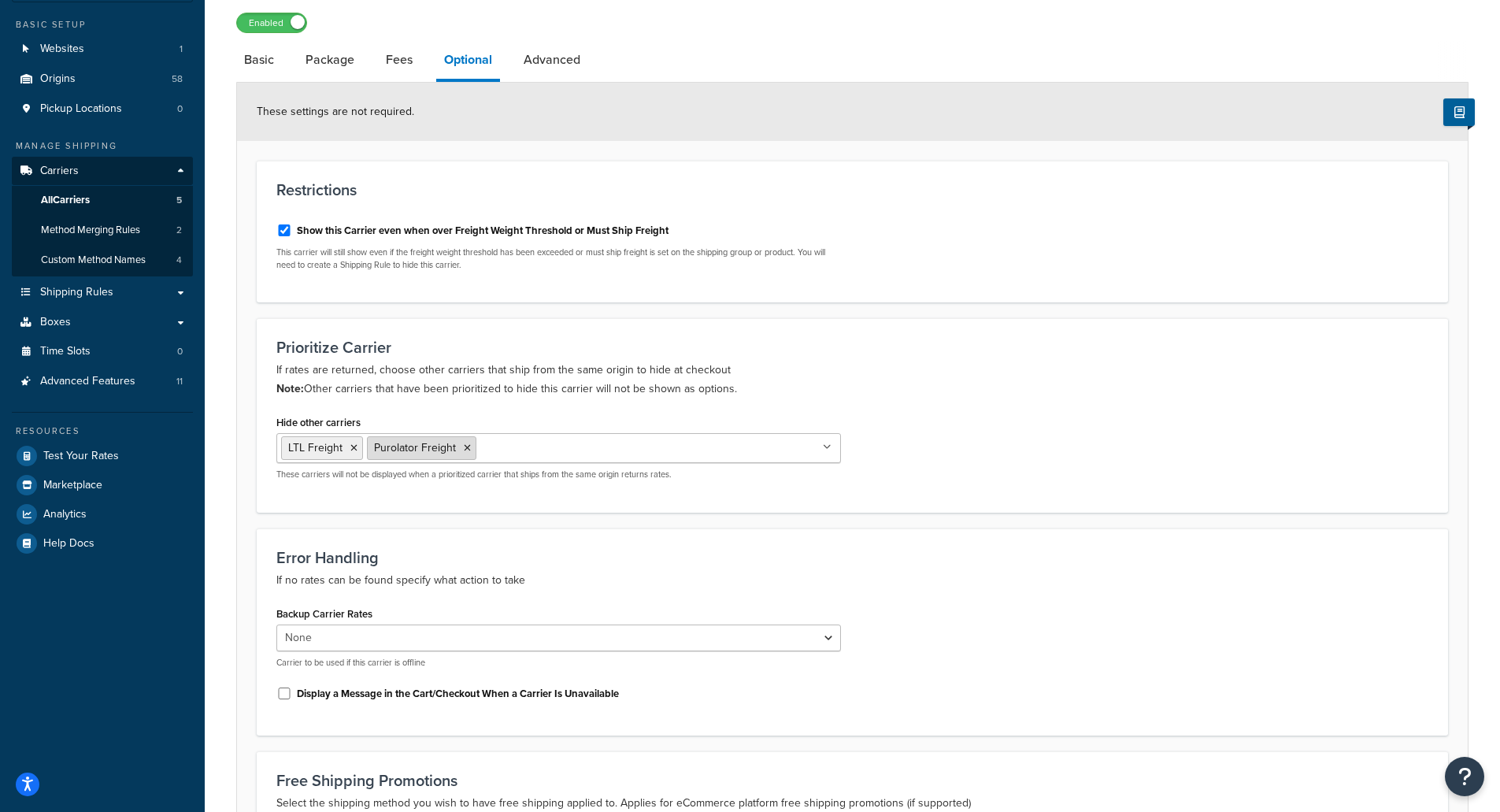
scroll to position [157, 0]
